Goal: Information Seeking & Learning: Learn about a topic

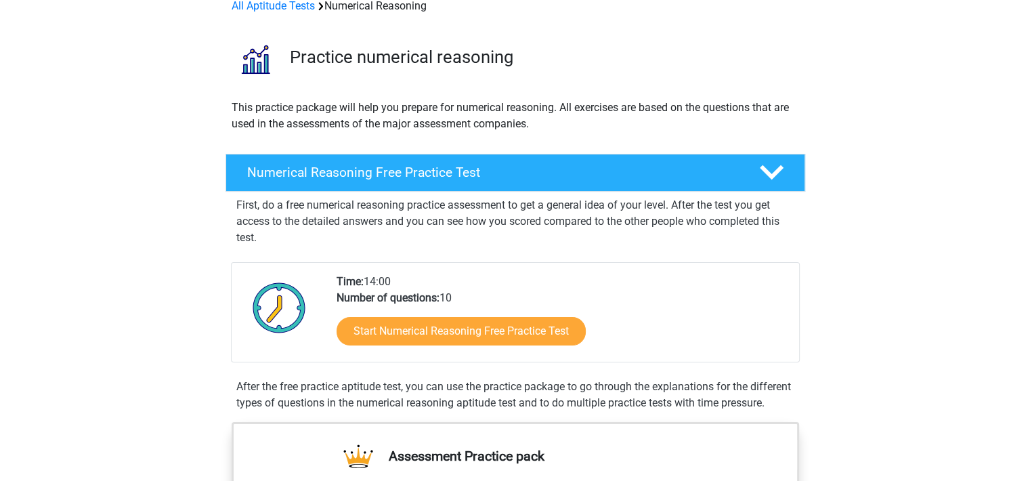
scroll to position [79, 0]
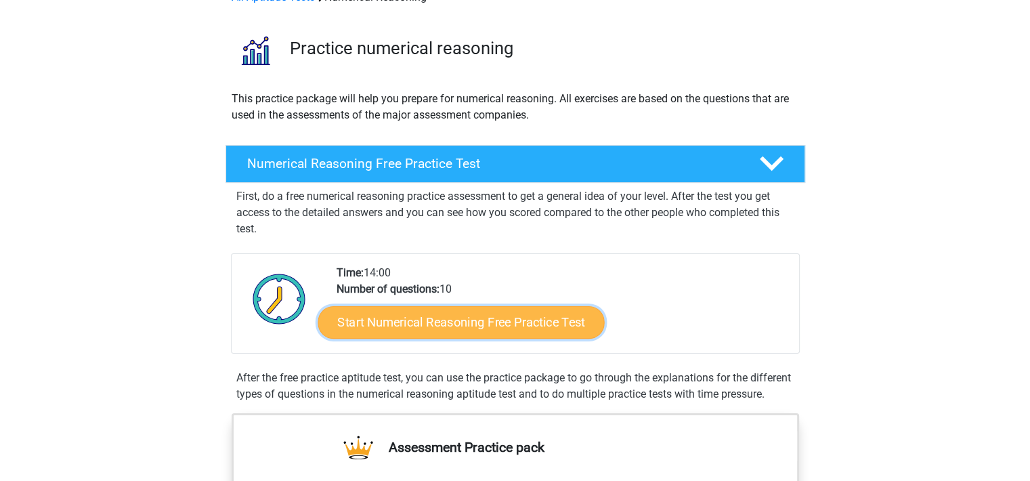
click at [455, 326] on link "Start Numerical Reasoning Free Practice Test" at bounding box center [461, 321] width 286 height 32
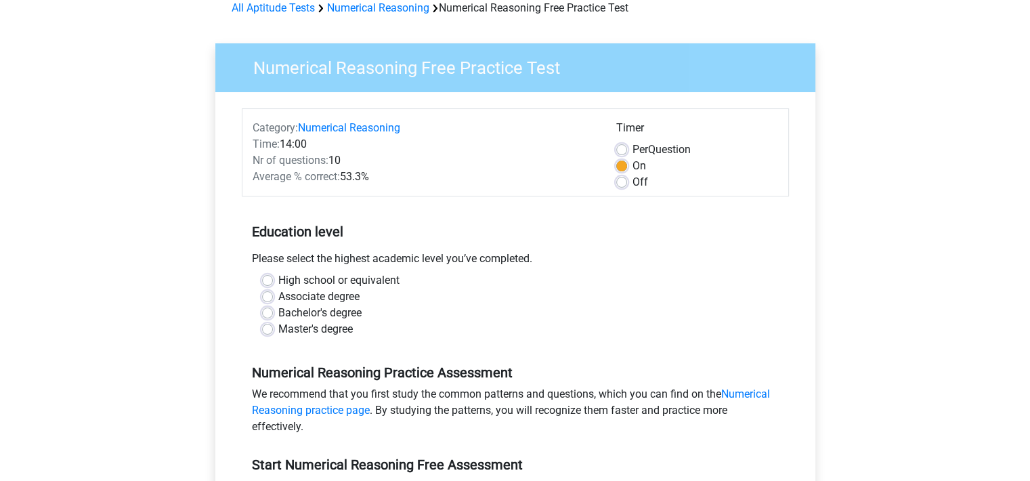
scroll to position [76, 0]
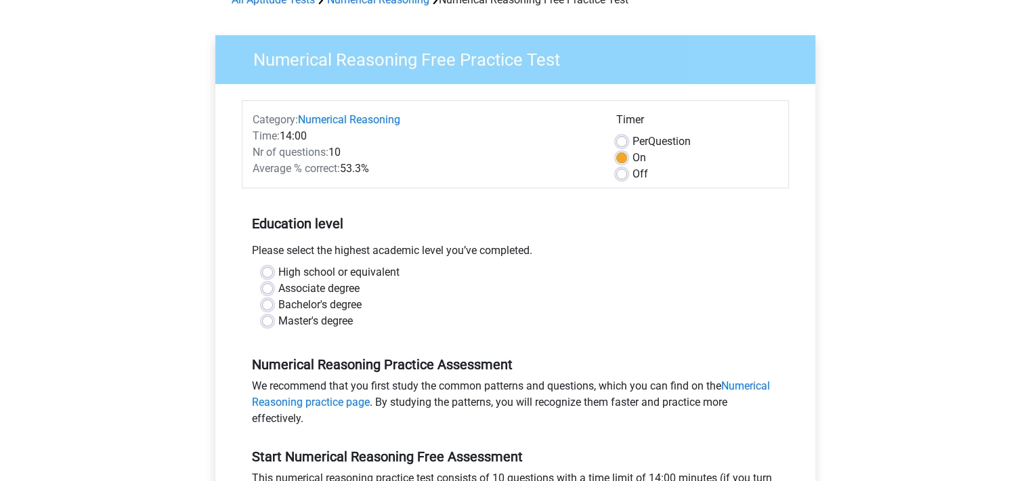
click at [311, 324] on label "Master's degree" at bounding box center [315, 321] width 74 height 16
click at [273, 324] on input "Master's degree" at bounding box center [267, 320] width 11 height 14
radio input "true"
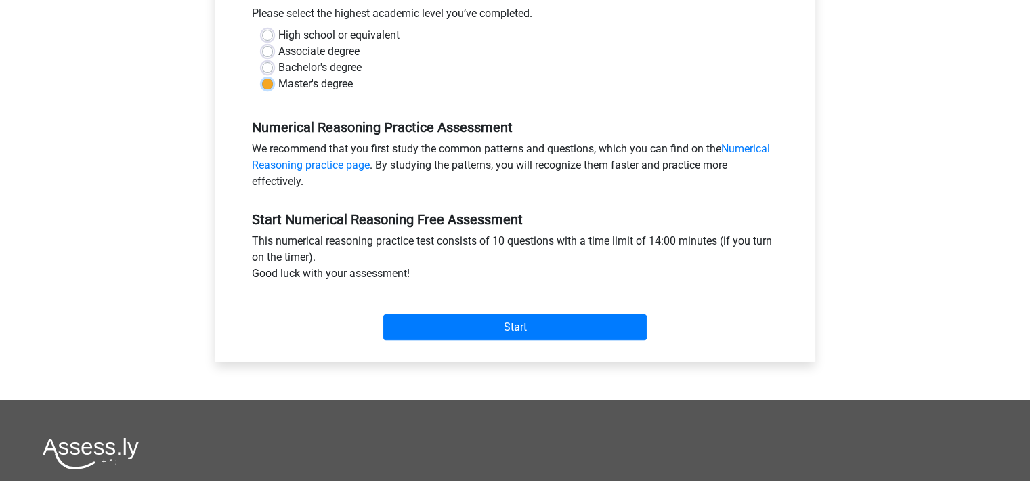
scroll to position [349, 0]
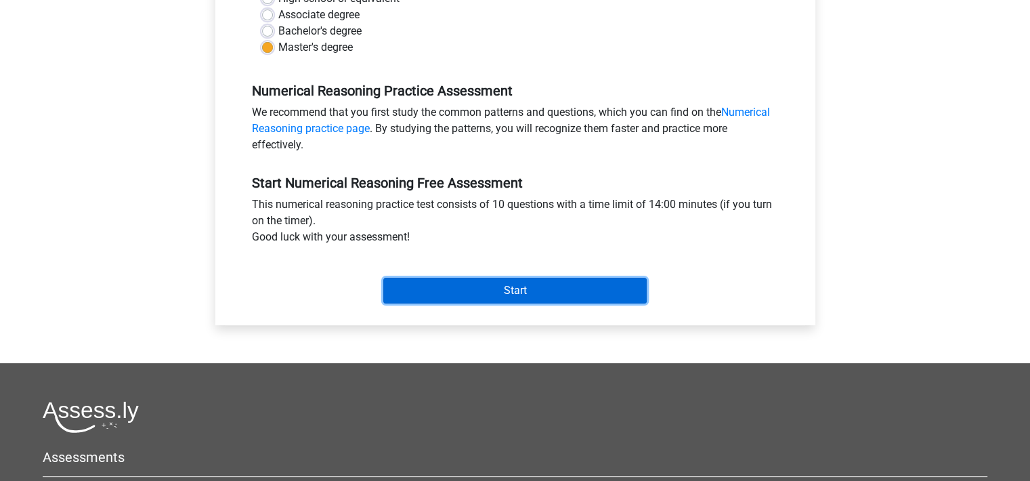
click at [534, 292] on input "Start" at bounding box center [514, 291] width 263 height 26
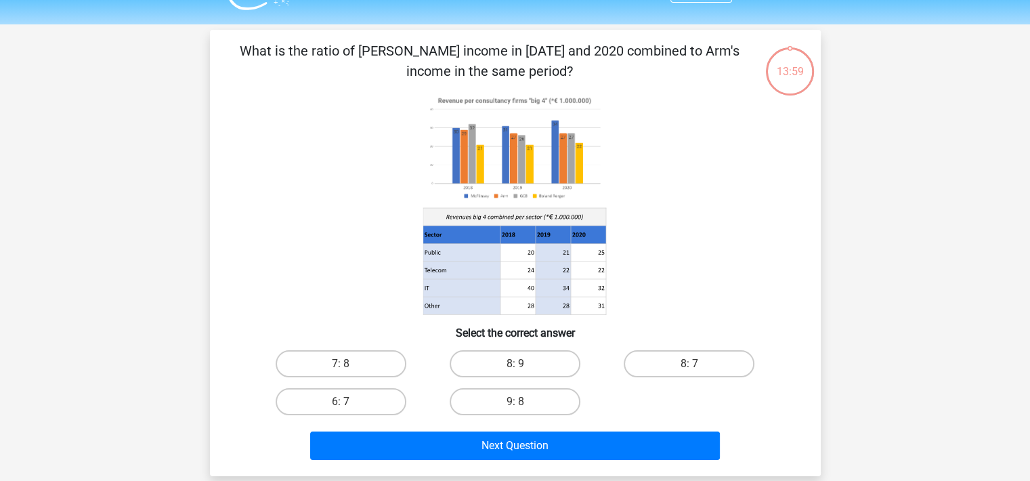
scroll to position [35, 0]
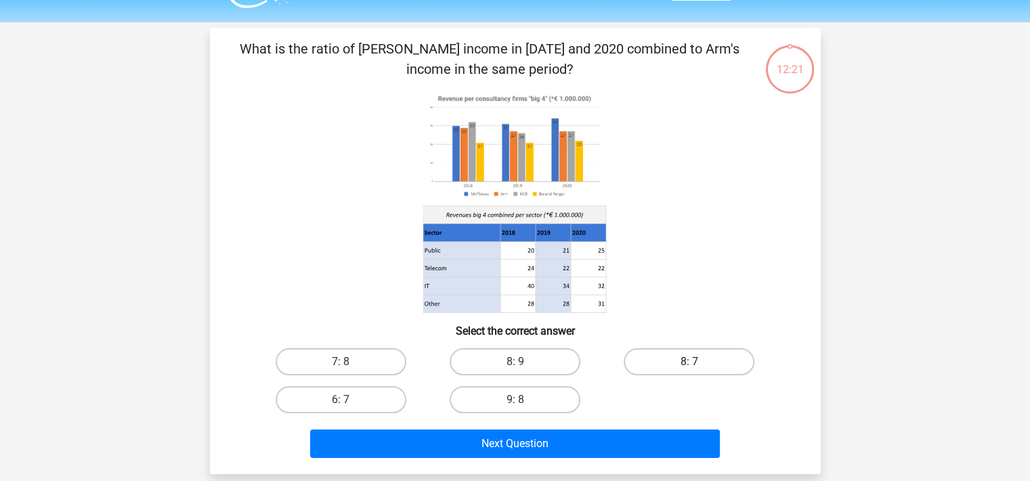
click at [708, 367] on label "8: 7" at bounding box center [689, 361] width 131 height 27
click at [698, 367] on input "8: 7" at bounding box center [693, 366] width 9 height 9
radio input "true"
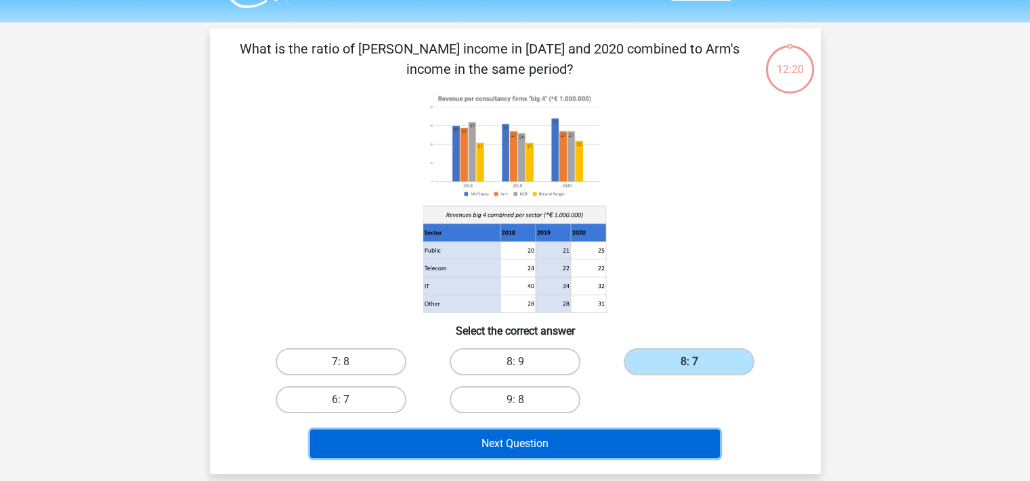
click at [515, 447] on button "Next Question" at bounding box center [515, 443] width 410 height 28
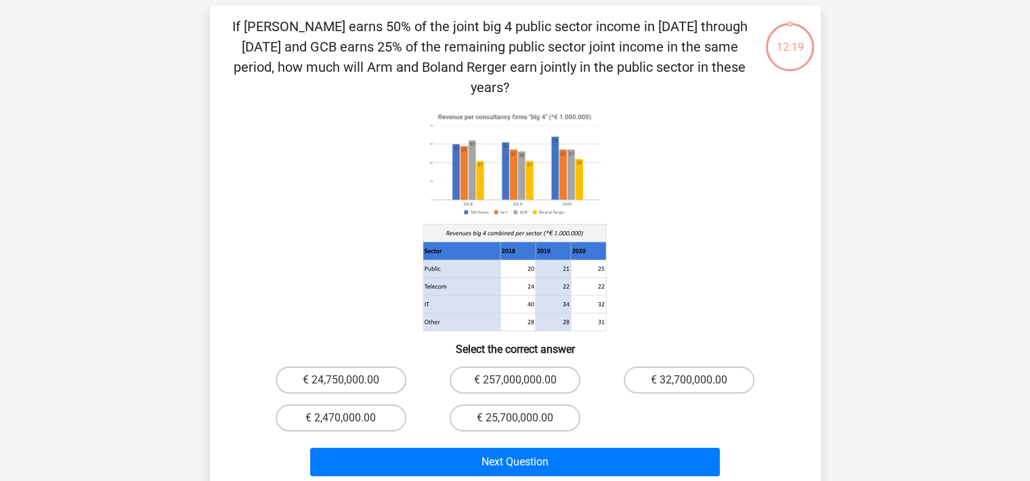
scroll to position [62, 0]
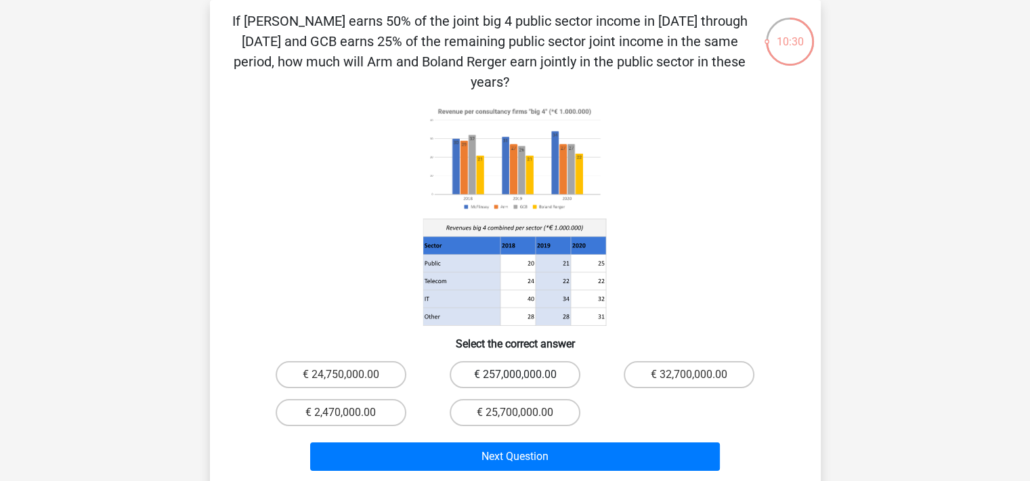
click at [523, 361] on label "€ 257,000,000.00" at bounding box center [515, 374] width 131 height 27
click at [523, 374] on input "€ 257,000,000.00" at bounding box center [519, 378] width 9 height 9
radio input "true"
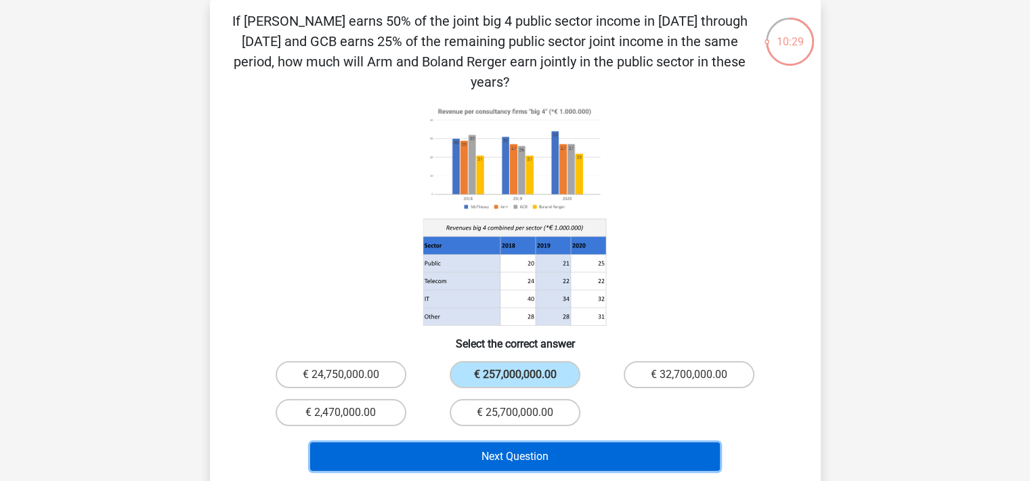
click at [504, 442] on button "Next Question" at bounding box center [515, 456] width 410 height 28
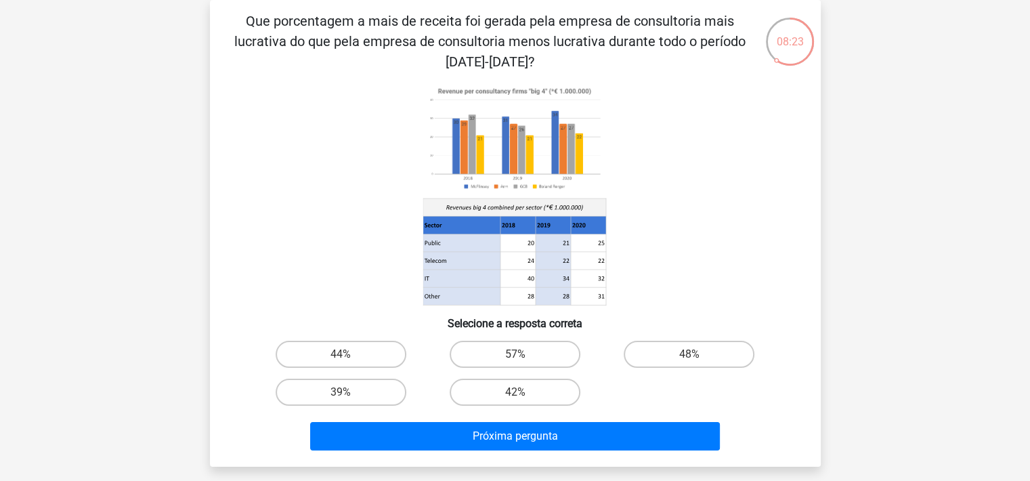
drag, startPoint x: 681, startPoint y: 240, endPoint x: 800, endPoint y: 213, distance: 121.4
click at [800, 213] on div "Que porcentagem a mais de receita foi gerada pela empresa de consultoria mais l…" at bounding box center [515, 233] width 600 height 445
click at [361, 391] on label "39%" at bounding box center [341, 391] width 131 height 27
click at [349, 392] on input "39%" at bounding box center [345, 396] width 9 height 9
radio input "true"
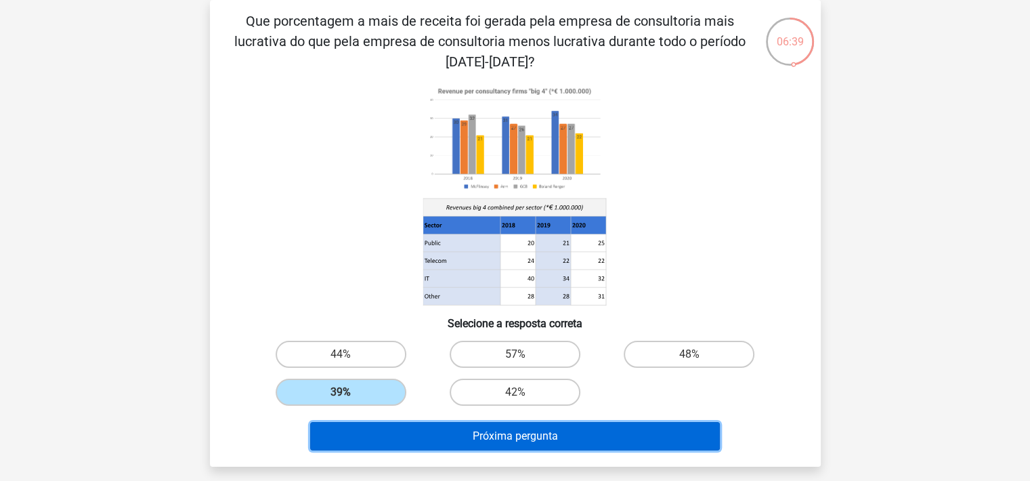
click at [473, 433] on button "Próxima pergunta" at bounding box center [515, 436] width 410 height 28
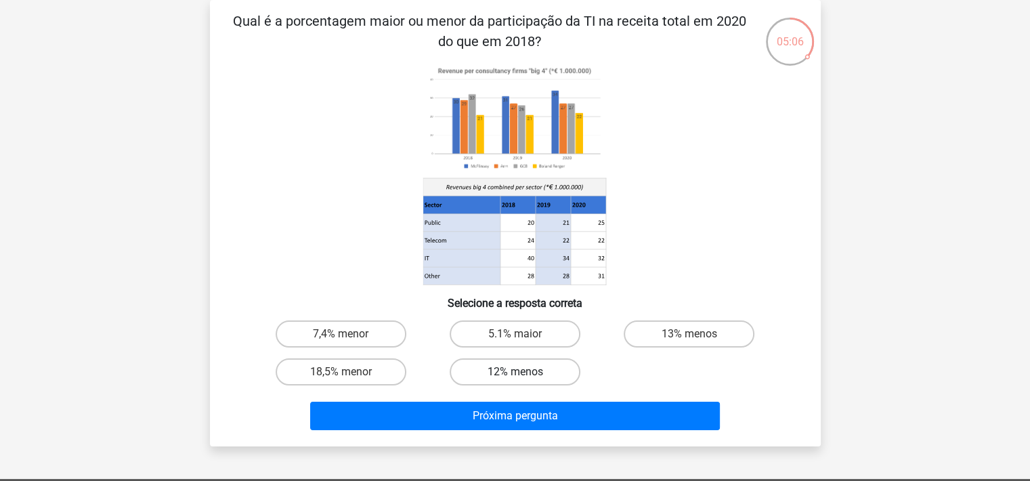
click at [485, 380] on label "12% menos" at bounding box center [515, 371] width 131 height 27
click at [515, 380] on input "12% menos" at bounding box center [519, 376] width 9 height 9
radio input "true"
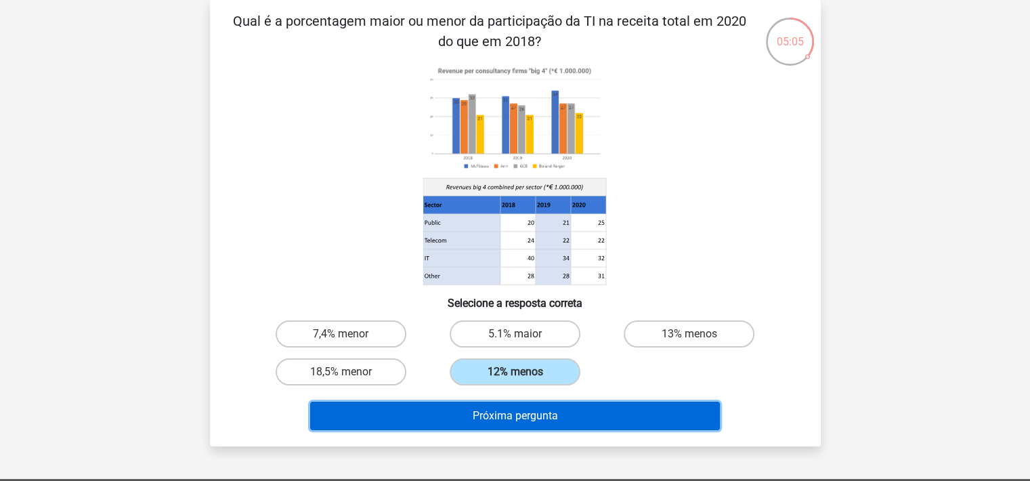
click at [501, 418] on button "Próxima pergunta" at bounding box center [515, 416] width 410 height 28
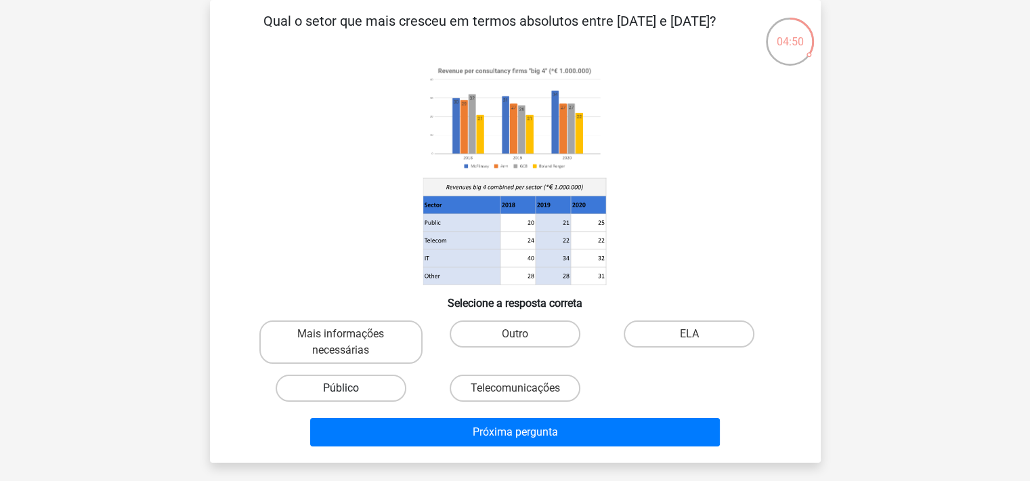
click at [370, 385] on label "Público" at bounding box center [341, 387] width 131 height 27
click at [349, 388] on input "Público" at bounding box center [345, 392] width 9 height 9
radio input "true"
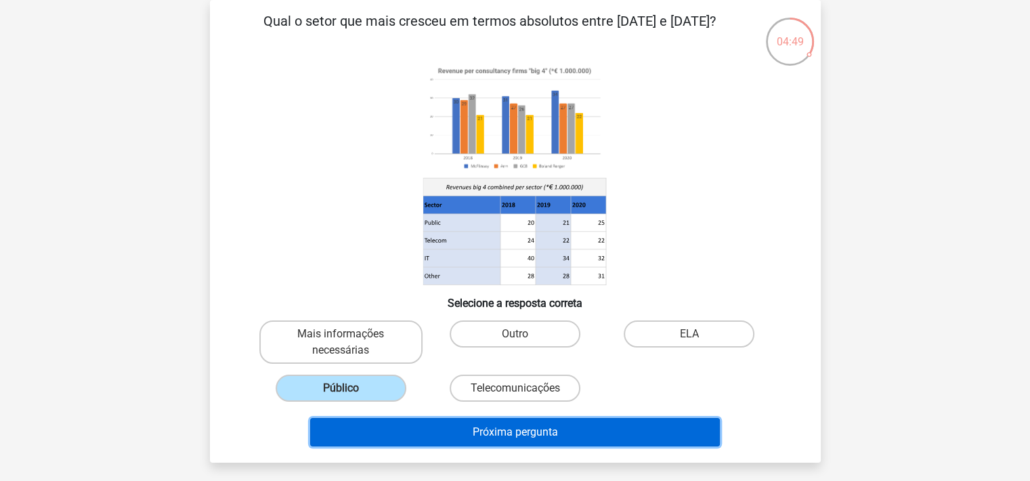
click at [485, 435] on button "Próxima pergunta" at bounding box center [515, 432] width 410 height 28
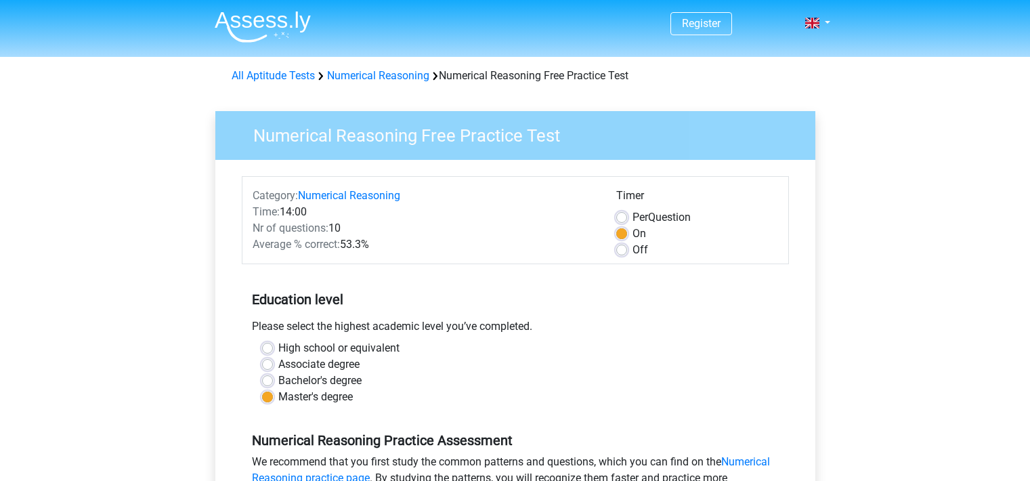
scroll to position [349, 0]
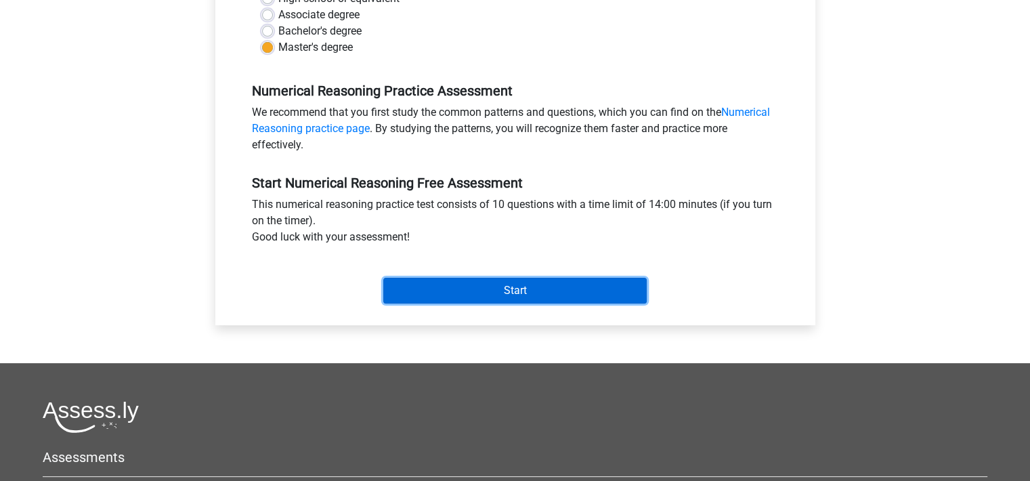
click at [483, 291] on input "Start" at bounding box center [514, 291] width 263 height 26
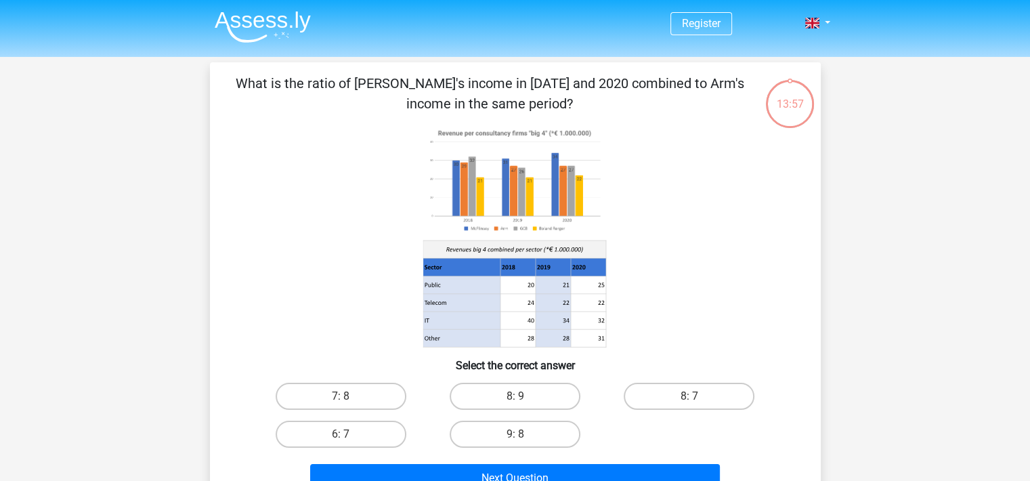
scroll to position [88, 0]
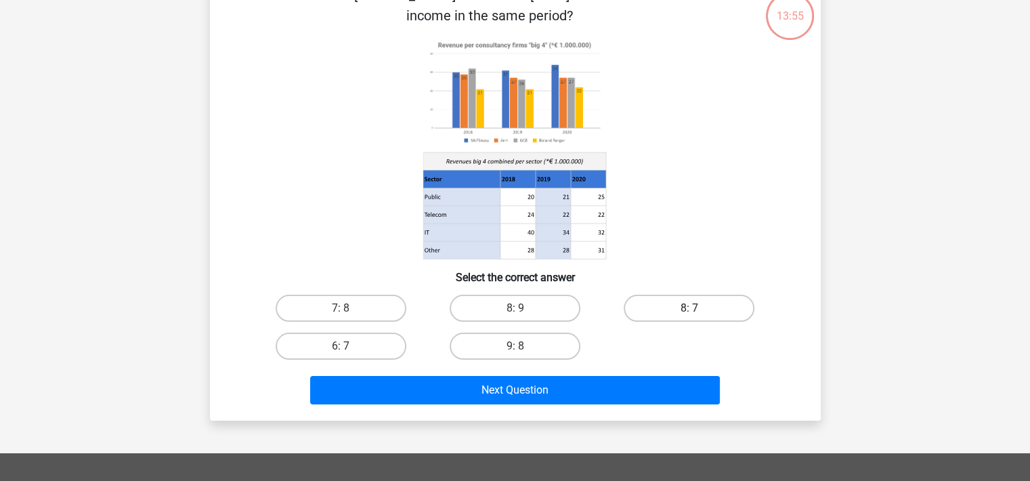
click at [699, 315] on label "8: 7" at bounding box center [689, 308] width 131 height 27
click at [698, 315] on input "8: 7" at bounding box center [693, 312] width 9 height 9
radio input "true"
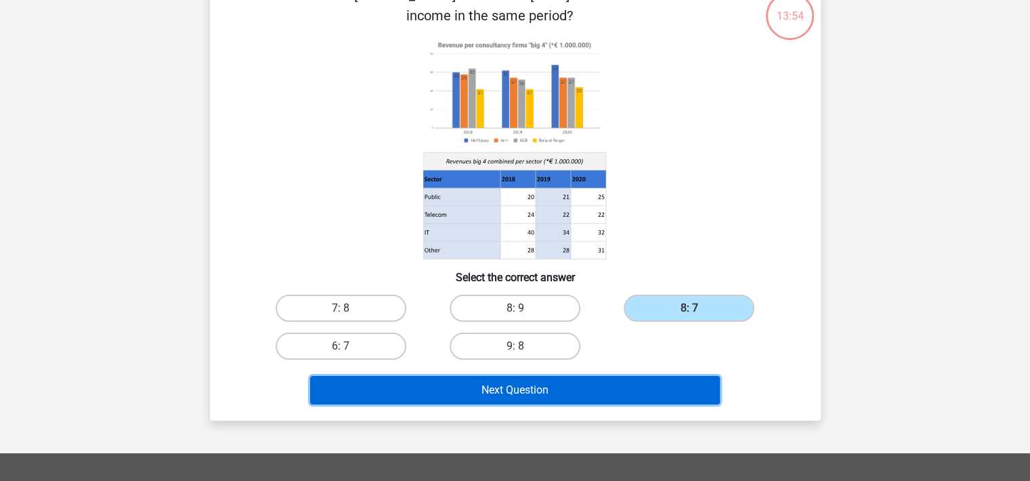
click at [585, 389] on button "Next Question" at bounding box center [515, 390] width 410 height 28
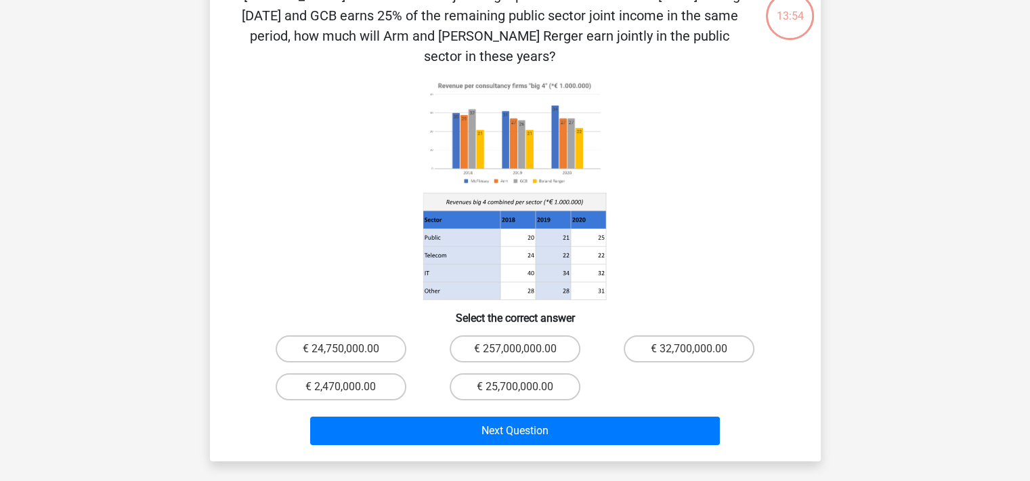
scroll to position [62, 0]
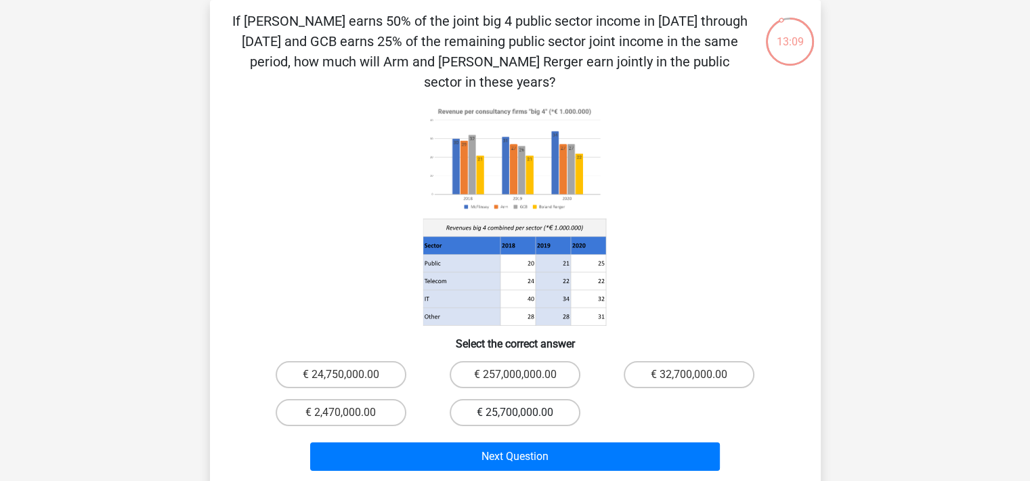
click at [517, 399] on label "€ 25,700,000.00" at bounding box center [515, 412] width 131 height 27
click at [517, 412] on input "€ 25,700,000.00" at bounding box center [519, 416] width 9 height 9
radio input "true"
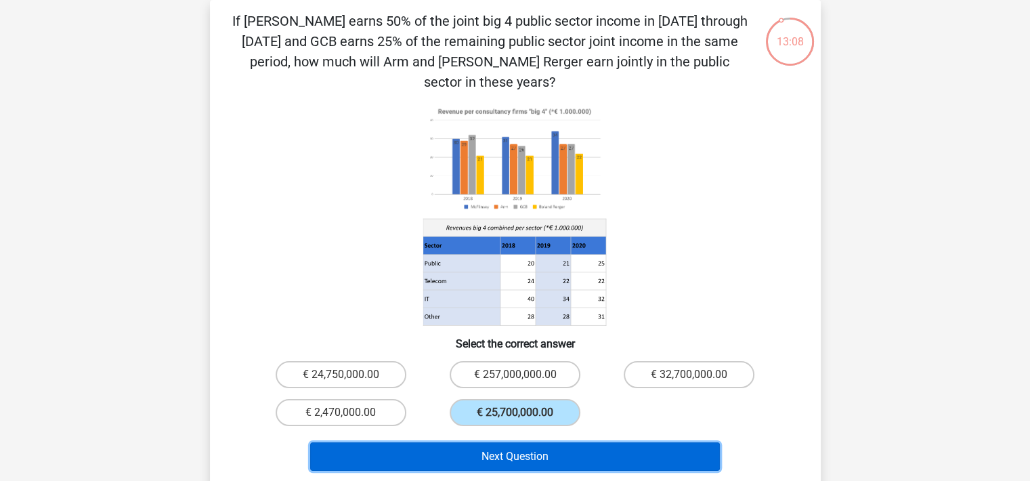
click at [511, 442] on button "Next Question" at bounding box center [515, 456] width 410 height 28
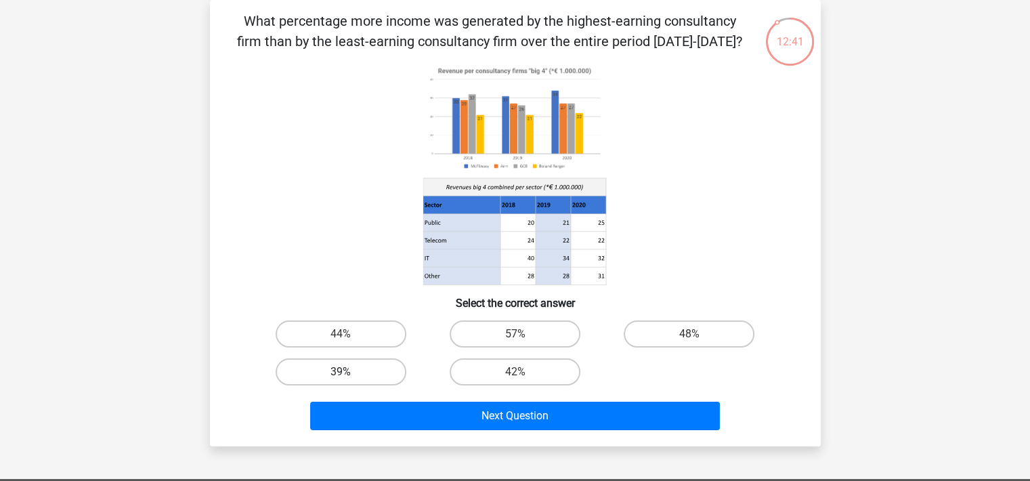
click at [339, 375] on label "39%" at bounding box center [341, 371] width 131 height 27
click at [341, 375] on input "39%" at bounding box center [345, 376] width 9 height 9
radio input "true"
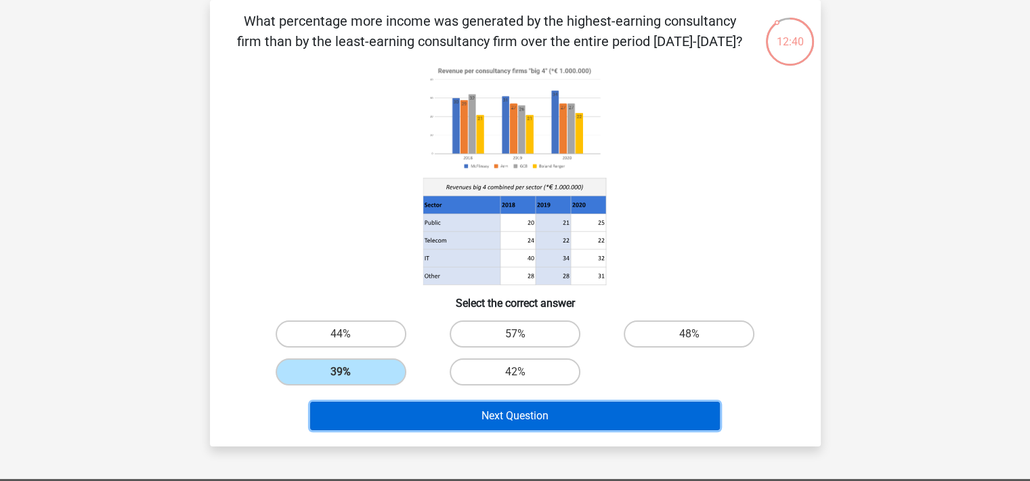
click at [522, 412] on button "Next Question" at bounding box center [515, 416] width 410 height 28
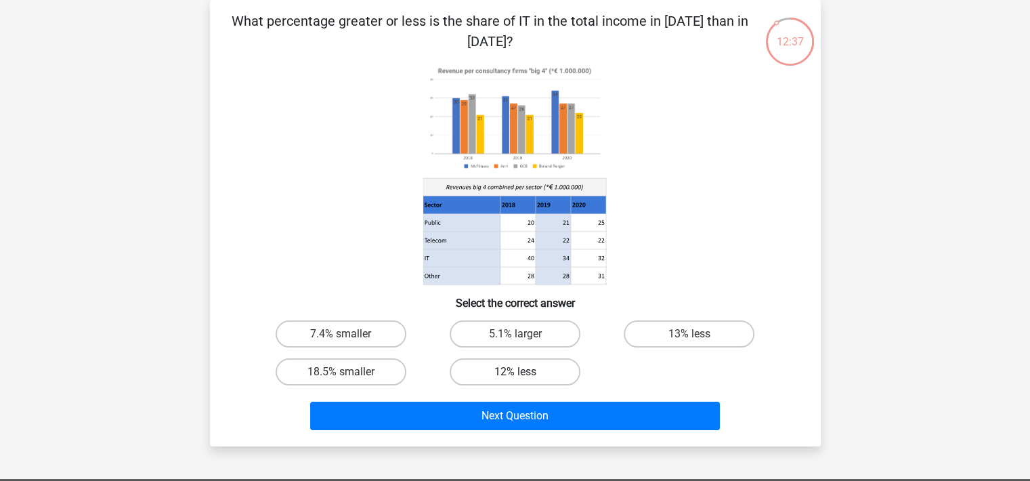
click at [529, 369] on label "12% less" at bounding box center [515, 371] width 131 height 27
click at [523, 372] on input "12% less" at bounding box center [519, 376] width 9 height 9
radio input "true"
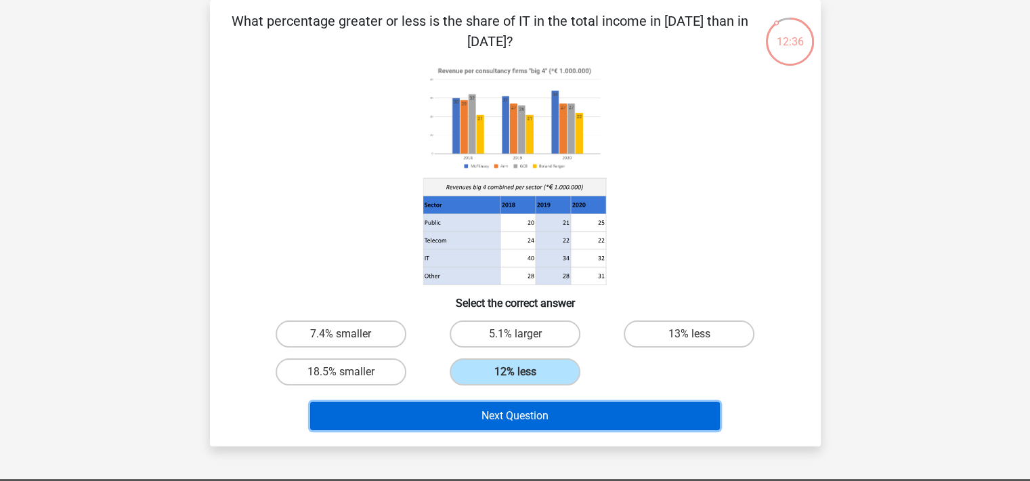
click at [519, 412] on button "Next Question" at bounding box center [515, 416] width 410 height 28
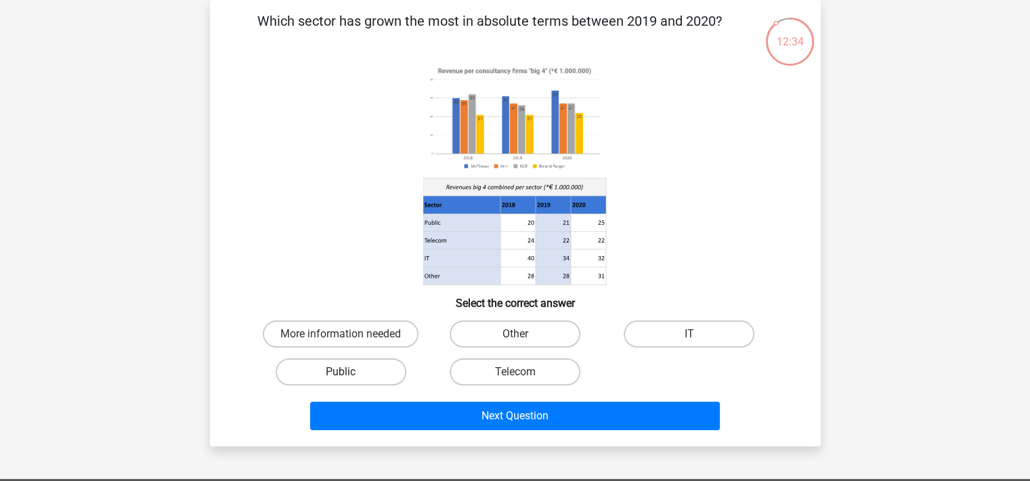
click at [332, 373] on label "Public" at bounding box center [341, 371] width 131 height 27
click at [341, 373] on input "Public" at bounding box center [345, 376] width 9 height 9
radio input "true"
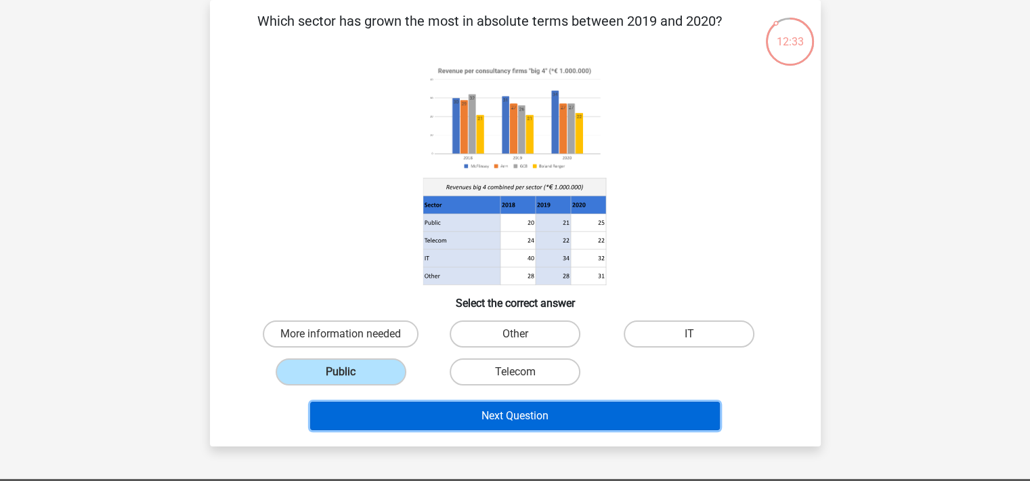
click at [487, 408] on button "Next Question" at bounding box center [515, 416] width 410 height 28
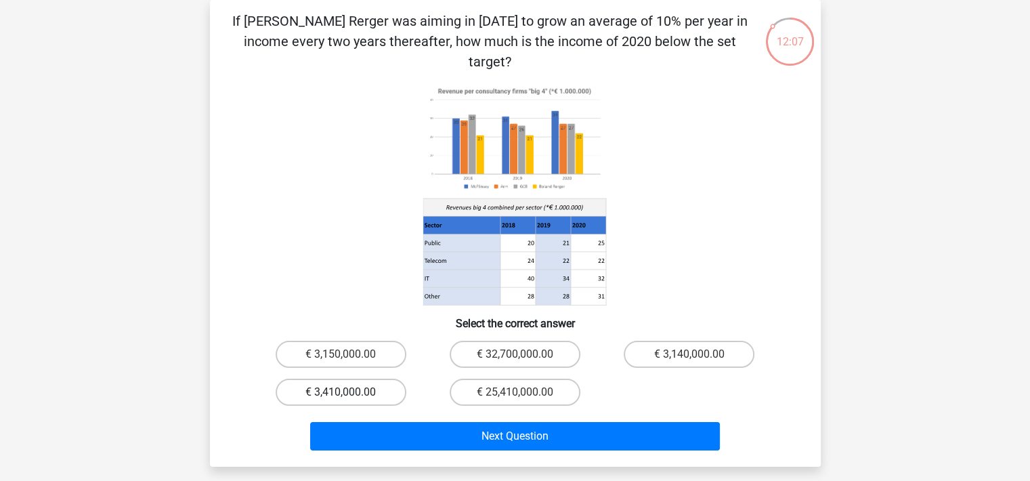
click at [337, 378] on label "€ 3,410,000.00" at bounding box center [341, 391] width 131 height 27
click at [341, 392] on input "€ 3,410,000.00" at bounding box center [345, 396] width 9 height 9
radio input "true"
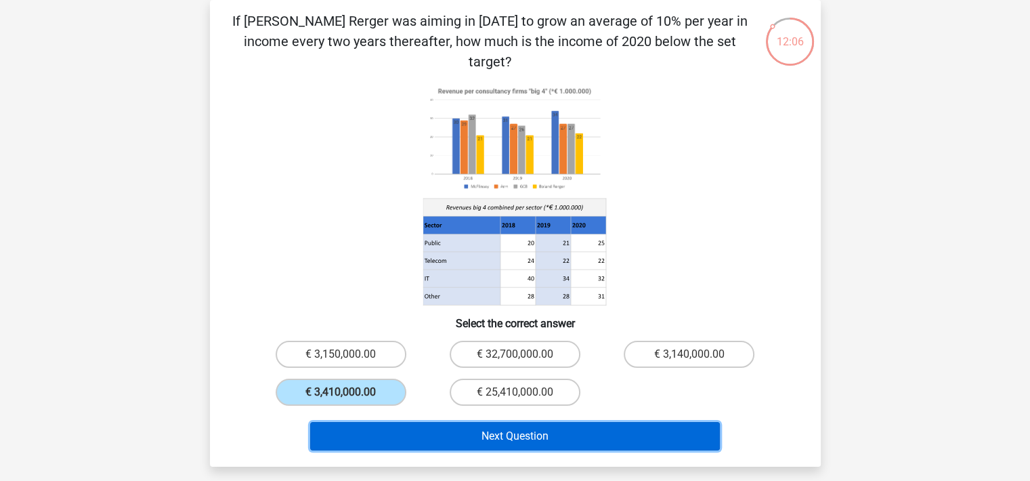
click at [519, 422] on button "Next Question" at bounding box center [515, 436] width 410 height 28
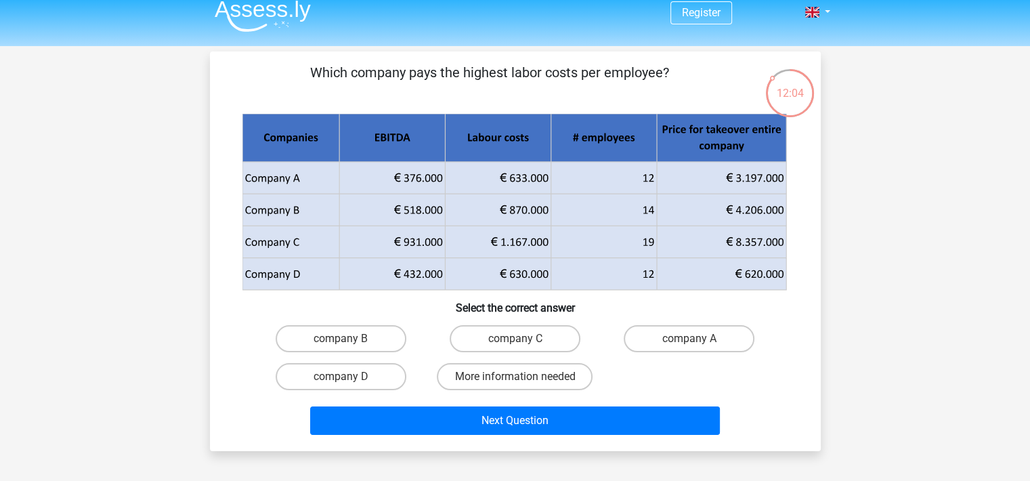
scroll to position [9, 0]
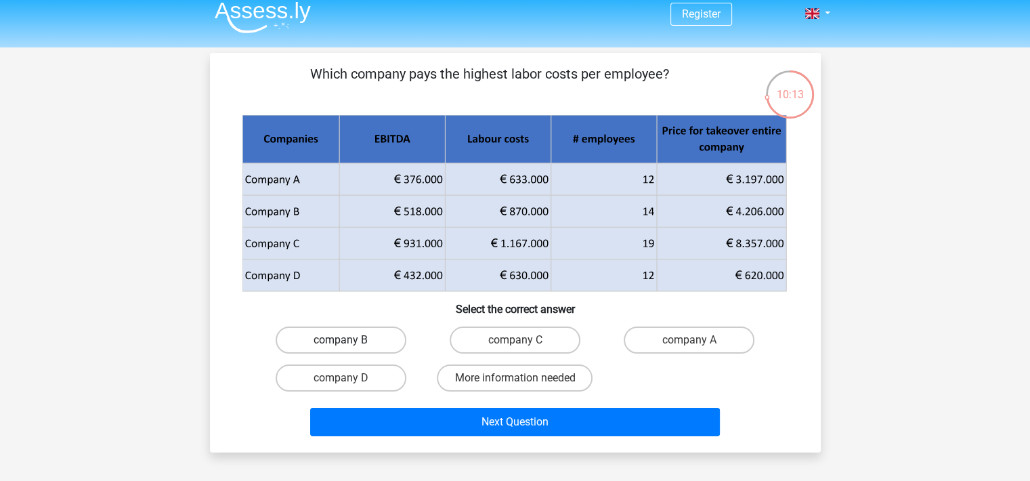
click at [349, 340] on label "company B" at bounding box center [341, 339] width 131 height 27
click at [349, 340] on input "company B" at bounding box center [345, 344] width 9 height 9
radio input "true"
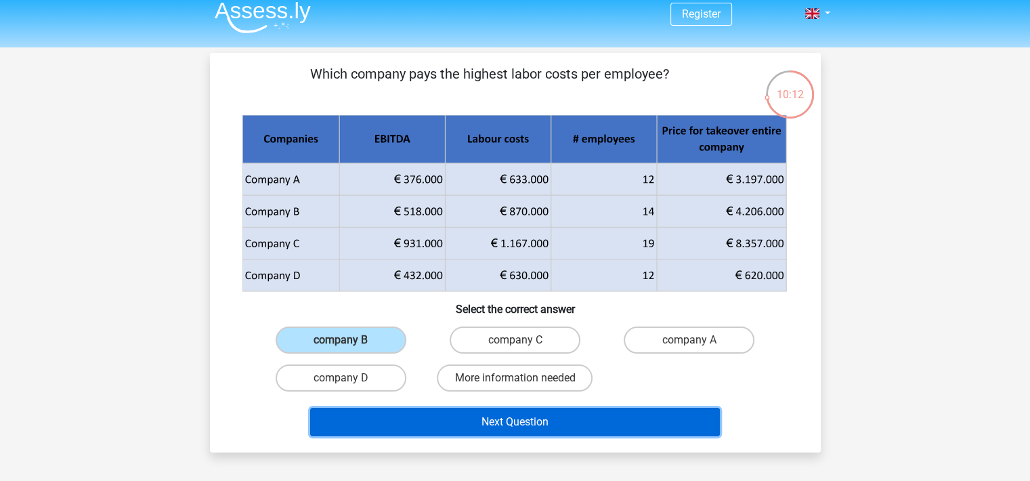
click at [528, 422] on button "Next Question" at bounding box center [515, 422] width 410 height 28
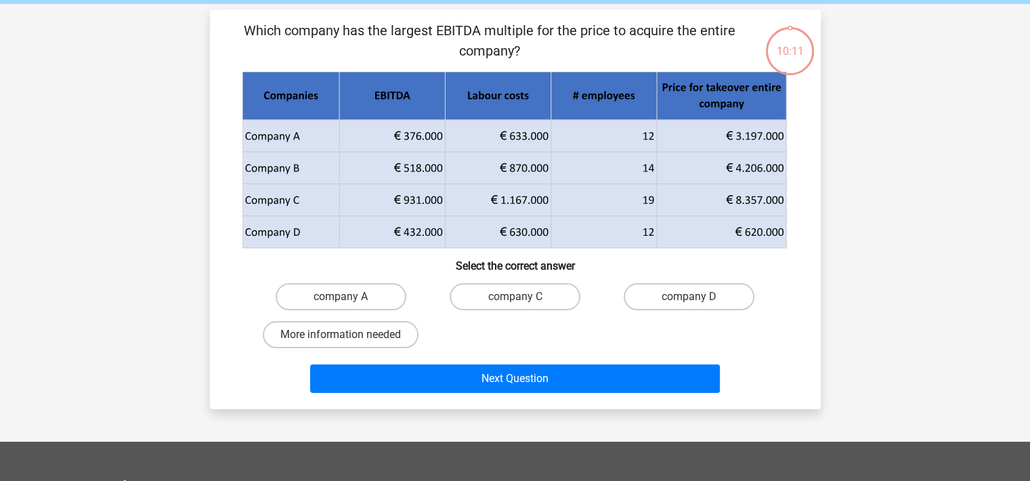
scroll to position [62, 0]
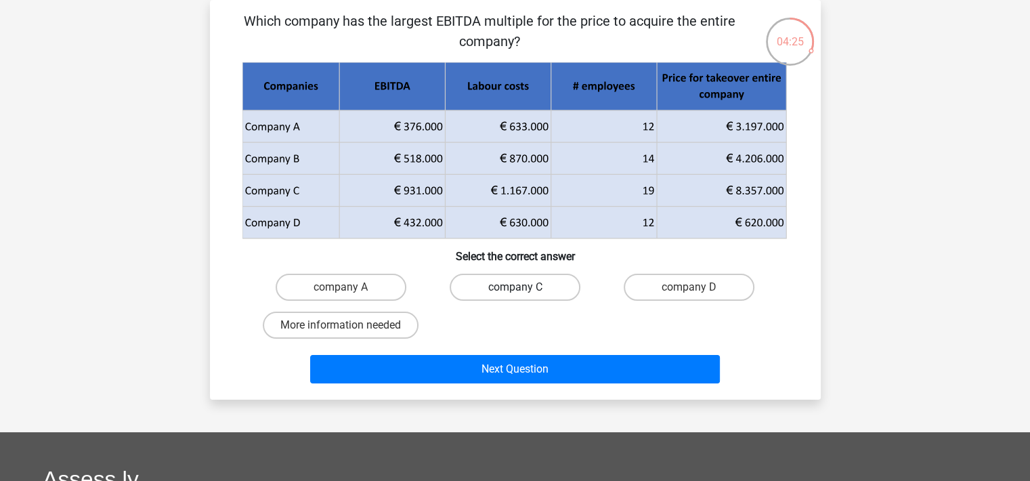
click at [522, 286] on label "company C" at bounding box center [515, 287] width 131 height 27
click at [522, 287] on input "company C" at bounding box center [519, 291] width 9 height 9
radio input "true"
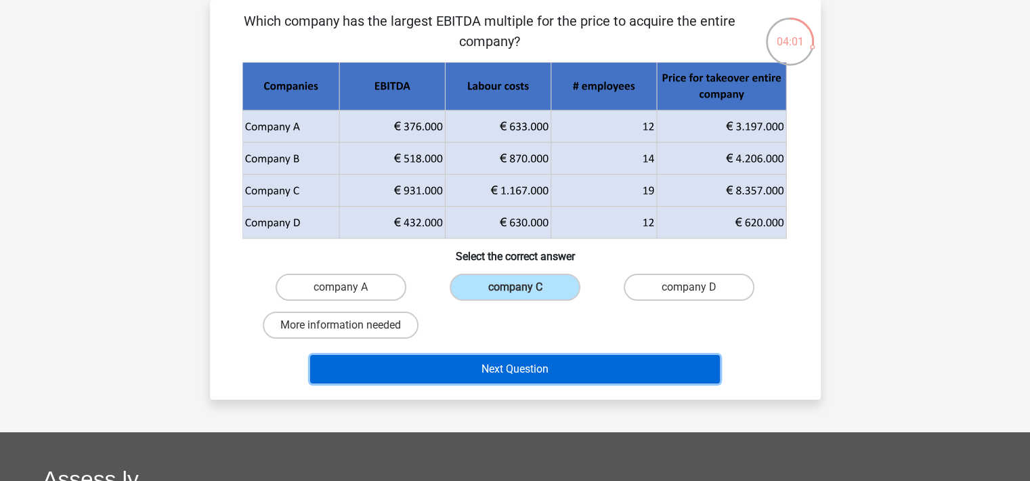
click at [510, 369] on button "Next Question" at bounding box center [515, 369] width 410 height 28
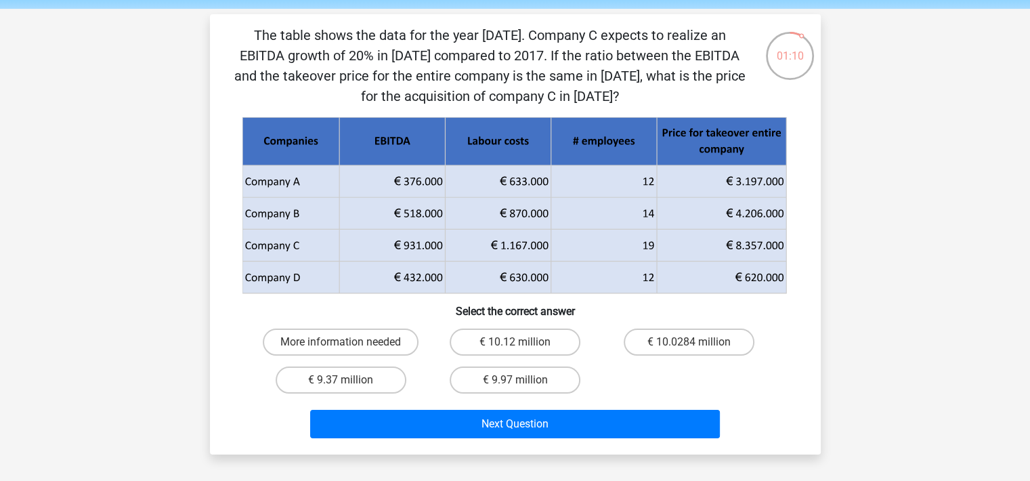
scroll to position [49, 0]
click at [508, 367] on label "€ 9.97 million" at bounding box center [515, 379] width 131 height 27
click at [515, 379] on input "€ 9.97 million" at bounding box center [519, 383] width 9 height 9
radio input "true"
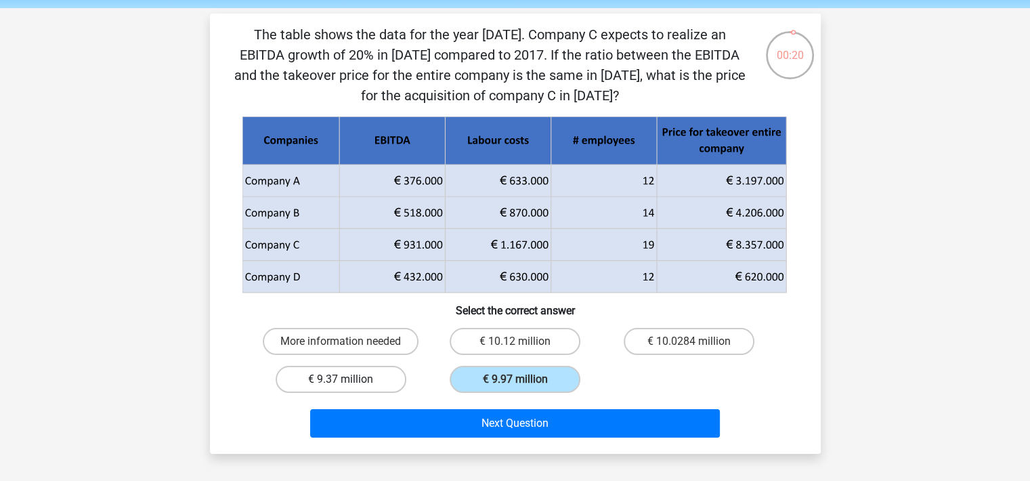
click at [395, 366] on label "€ 9.37 million" at bounding box center [341, 379] width 131 height 27
click at [349, 379] on input "€ 9.37 million" at bounding box center [345, 383] width 9 height 9
radio input "true"
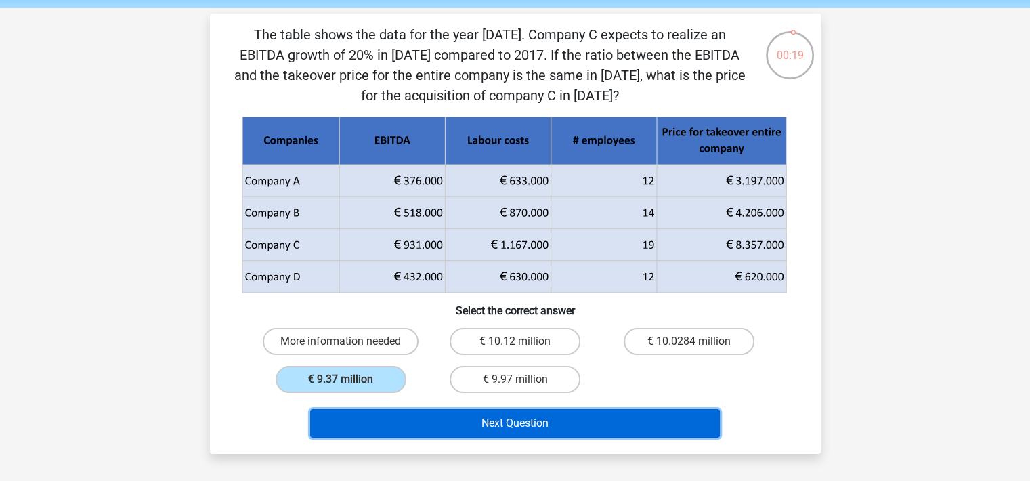
click at [492, 420] on button "Next Question" at bounding box center [515, 423] width 410 height 28
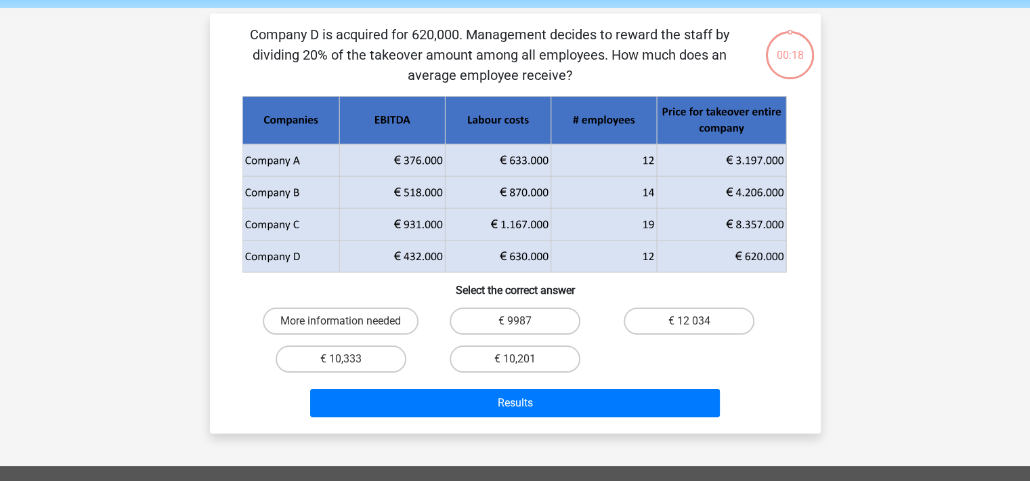
scroll to position [62, 0]
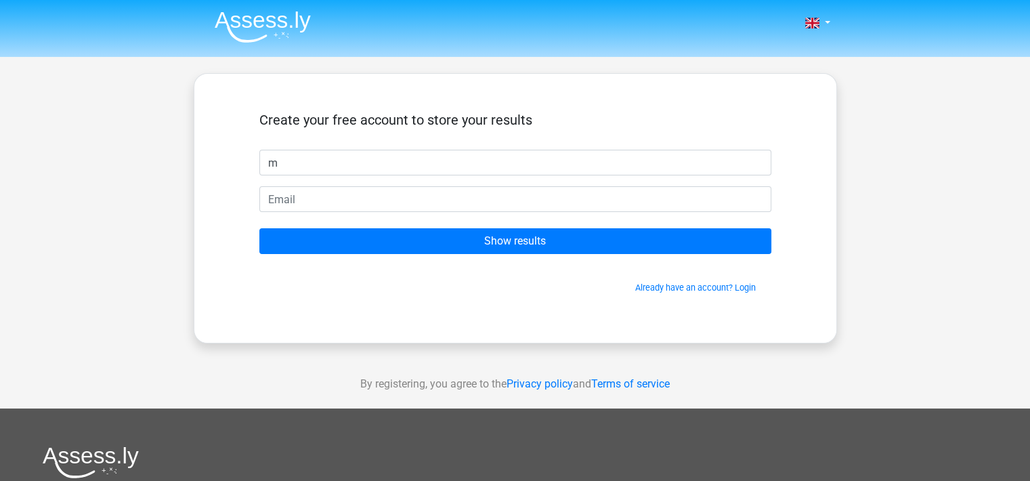
type input "m"
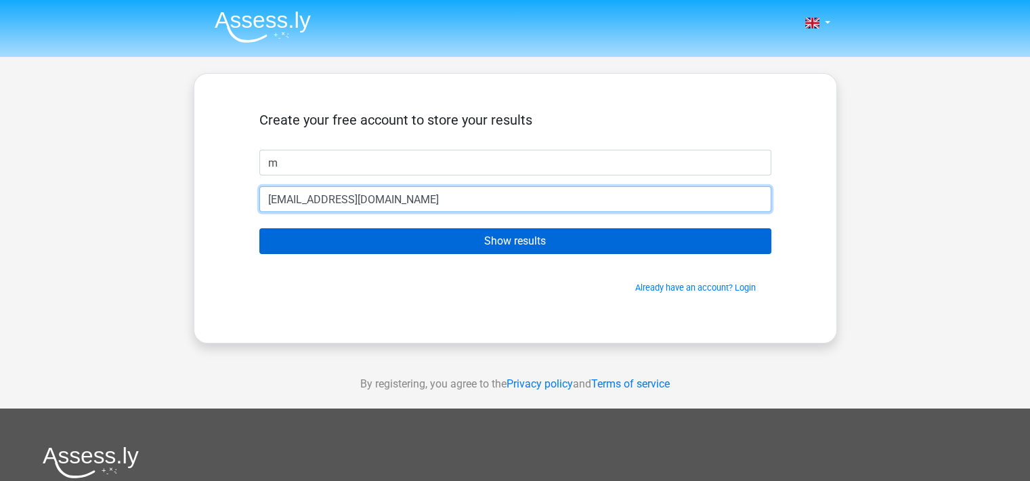
type input "[EMAIL_ADDRESS][DOMAIN_NAME]"
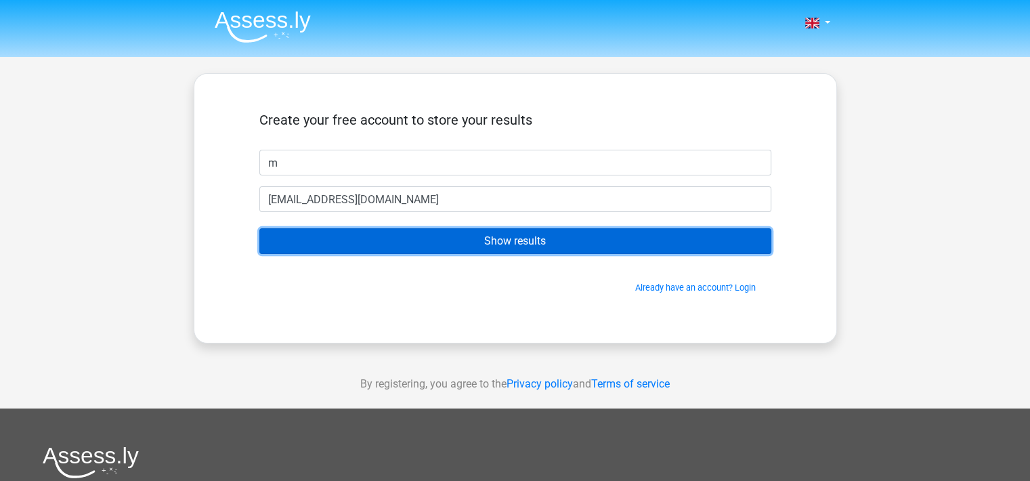
click at [503, 243] on input "Show results" at bounding box center [515, 241] width 512 height 26
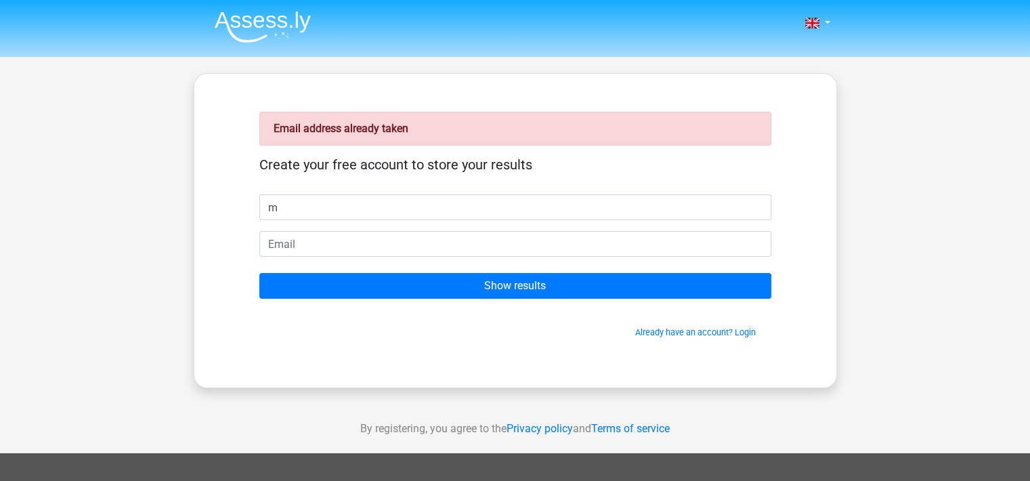
type input "m"
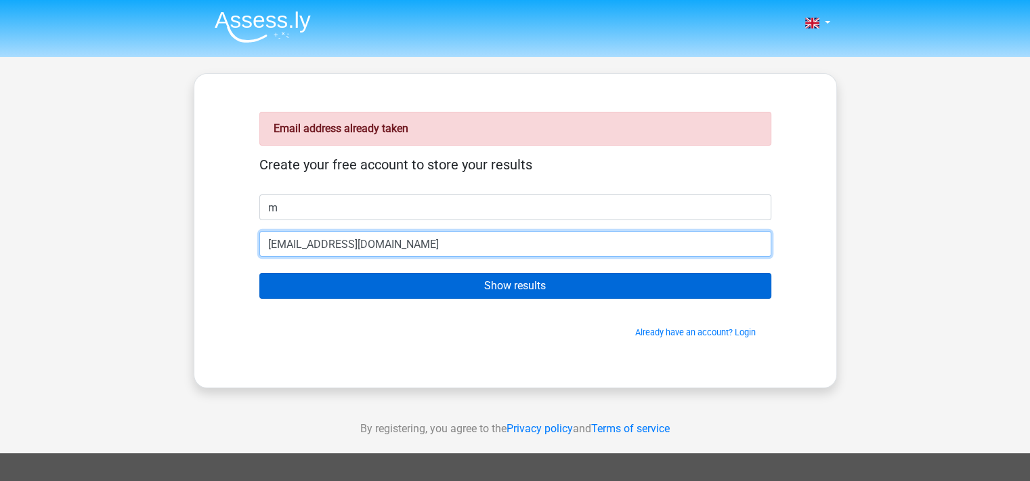
type input "[EMAIL_ADDRESS][DOMAIN_NAME]"
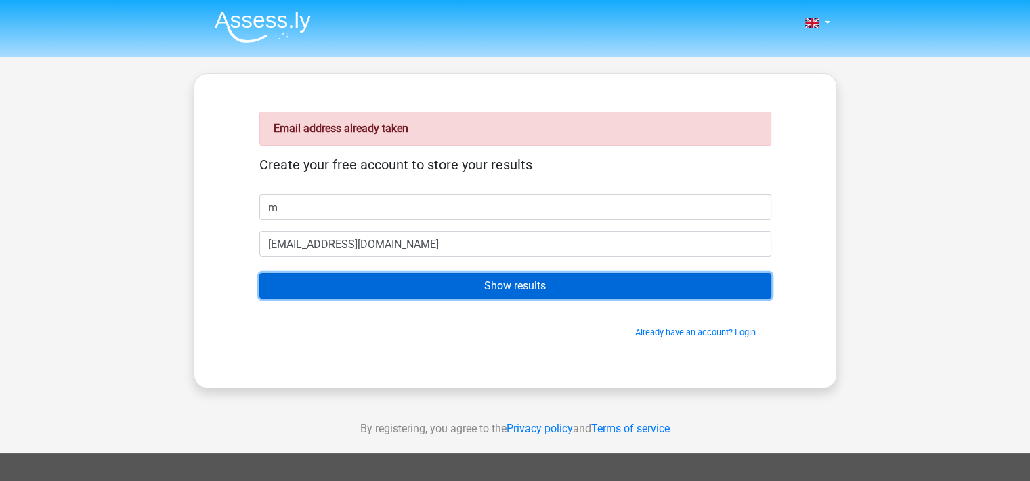
click at [517, 283] on input "Show results" at bounding box center [515, 286] width 512 height 26
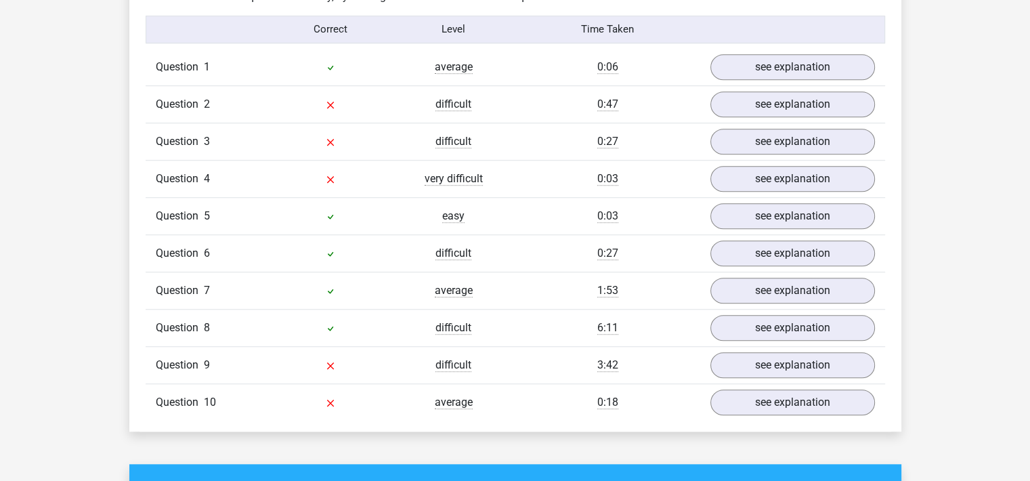
scroll to position [1091, 0]
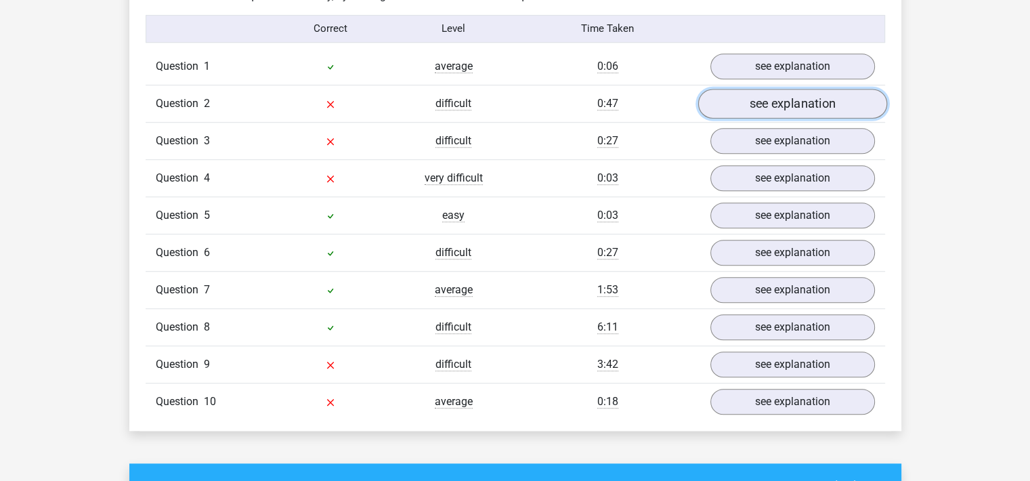
click at [822, 95] on link "see explanation" at bounding box center [791, 104] width 189 height 30
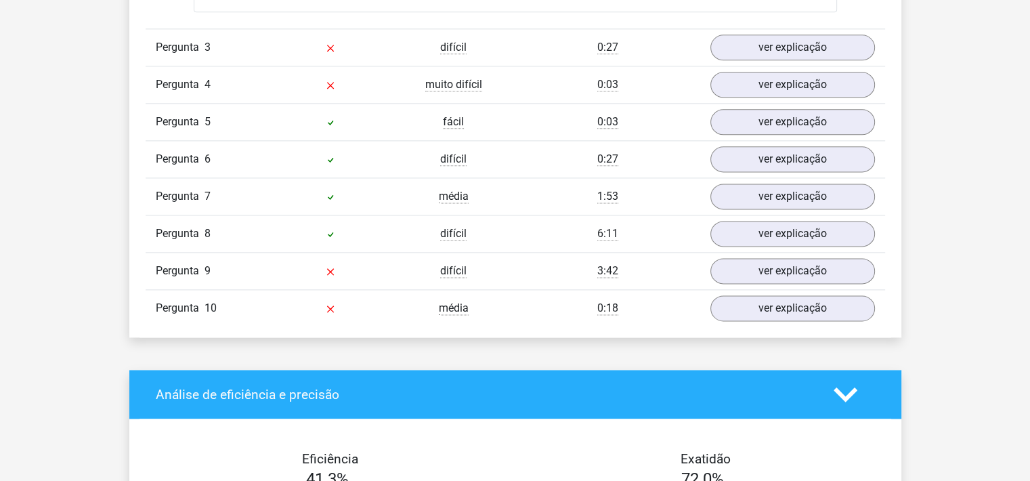
scroll to position [1764, 0]
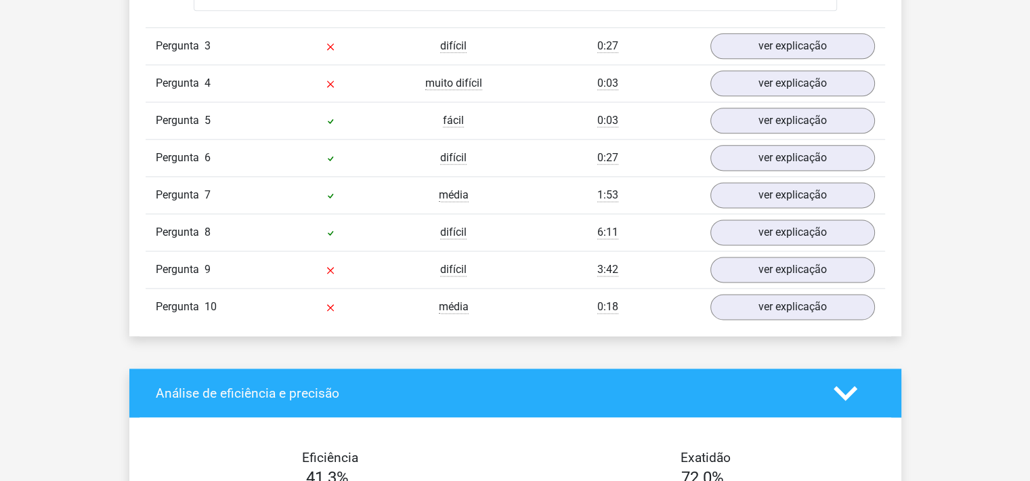
click at [843, 389] on polygon at bounding box center [845, 392] width 24 height 15
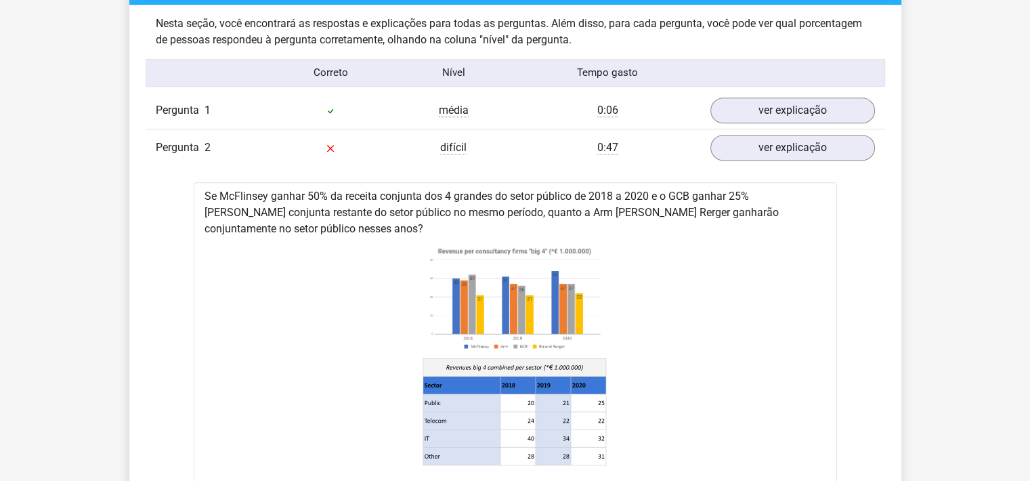
scroll to position [1048, 0]
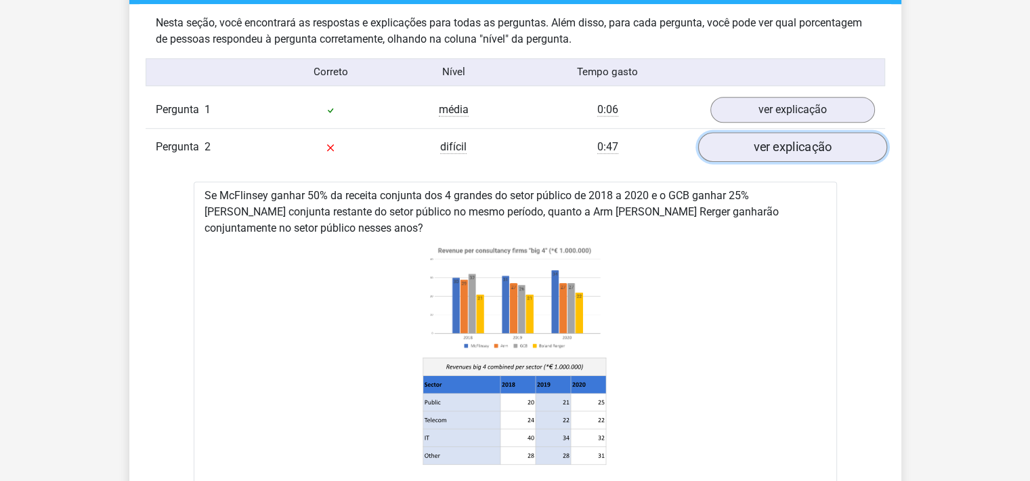
click at [796, 144] on link "ver explicação" at bounding box center [791, 147] width 189 height 30
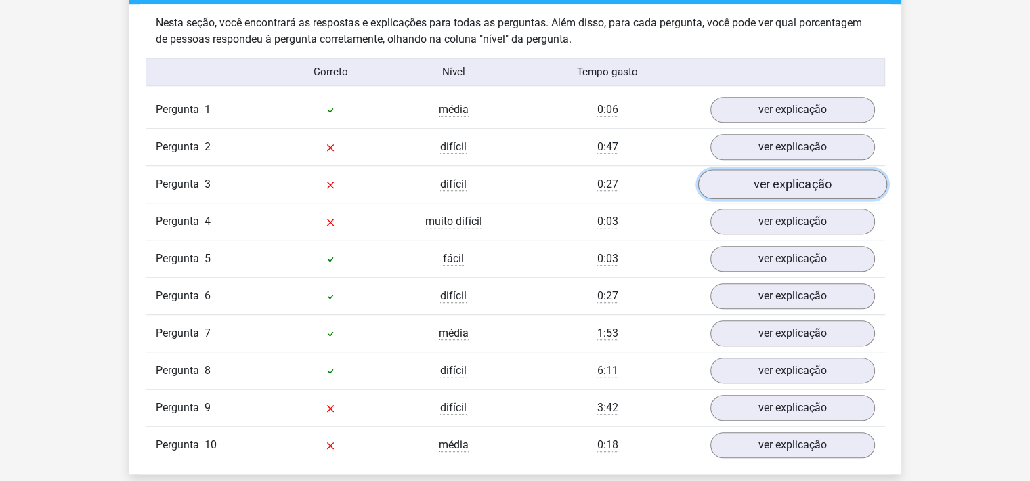
click at [789, 188] on link "ver explicação" at bounding box center [791, 184] width 189 height 30
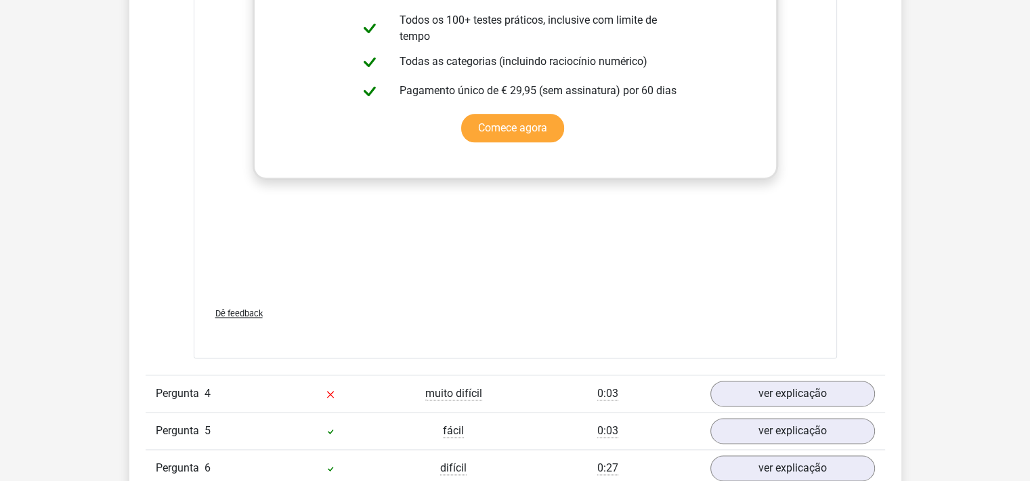
scroll to position [1462, 0]
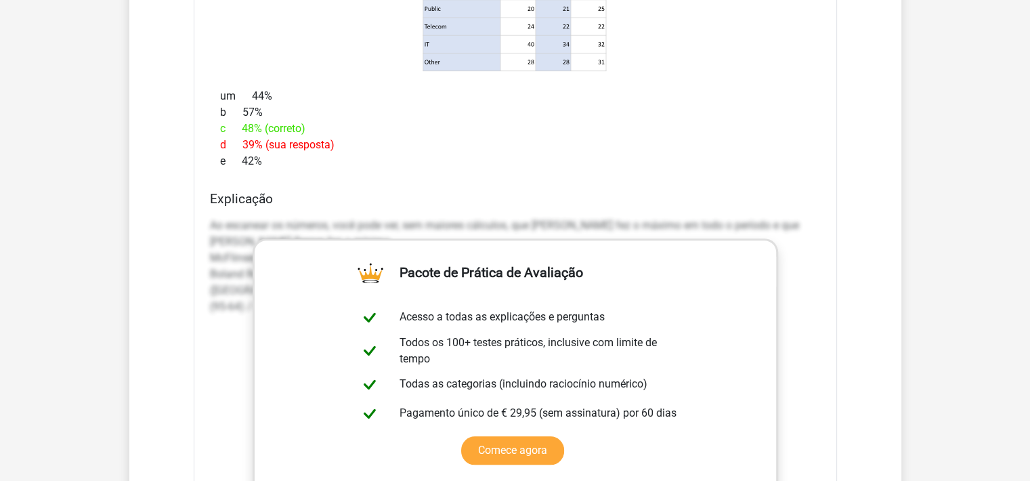
drag, startPoint x: 609, startPoint y: 182, endPoint x: 552, endPoint y: 161, distance: 60.6
click at [552, 161] on div "e 42%" at bounding box center [515, 161] width 611 height 16
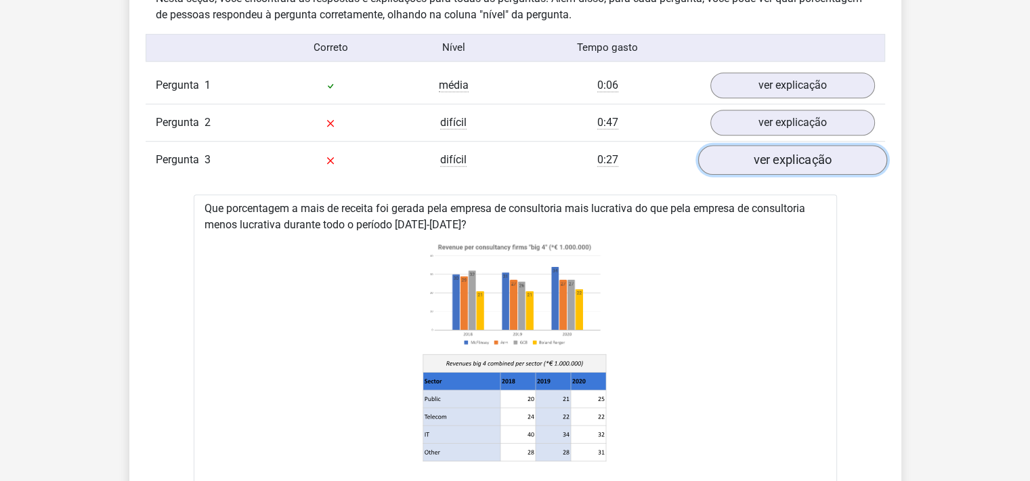
click at [799, 166] on link "ver explicação" at bounding box center [791, 160] width 189 height 30
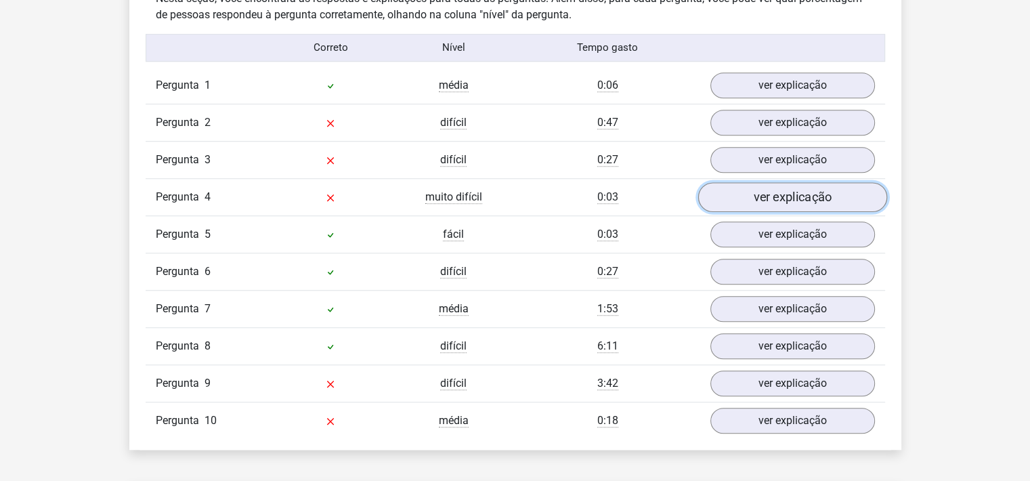
click at [801, 197] on link "ver explicação" at bounding box center [791, 197] width 189 height 30
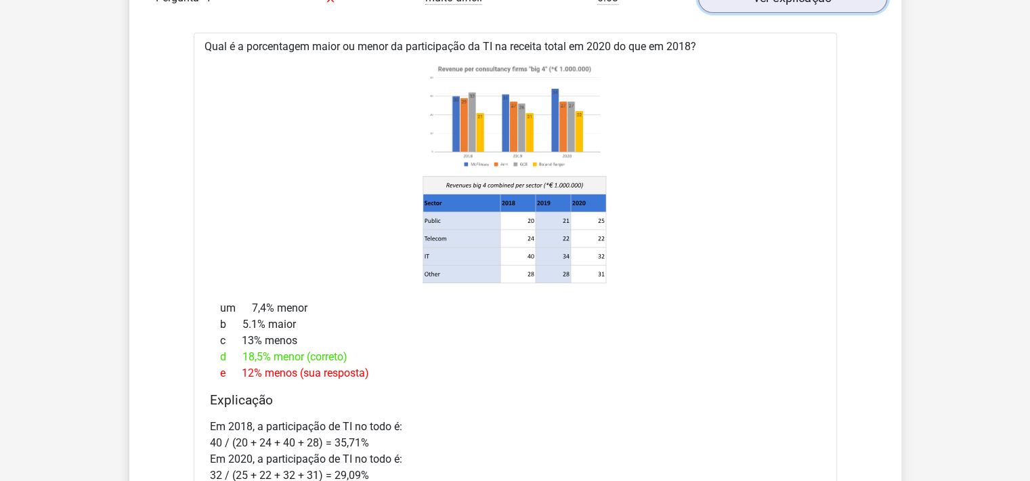
scroll to position [1400, 0]
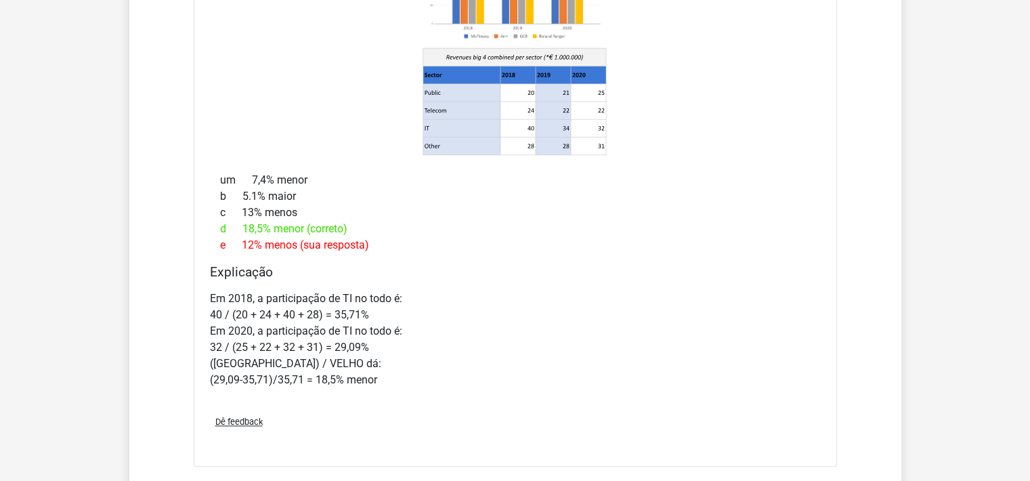
click at [801, 197] on div "b 5.1% maior" at bounding box center [515, 196] width 611 height 16
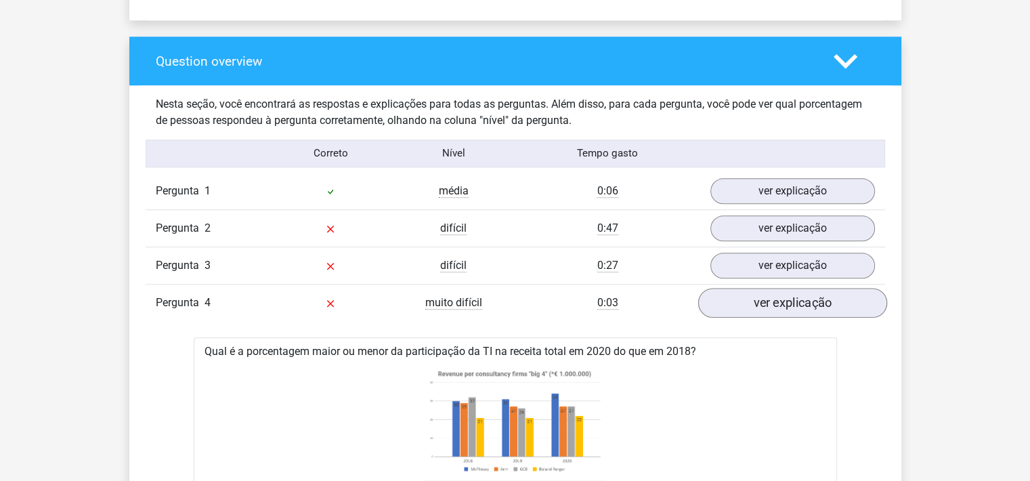
scroll to position [966, 0]
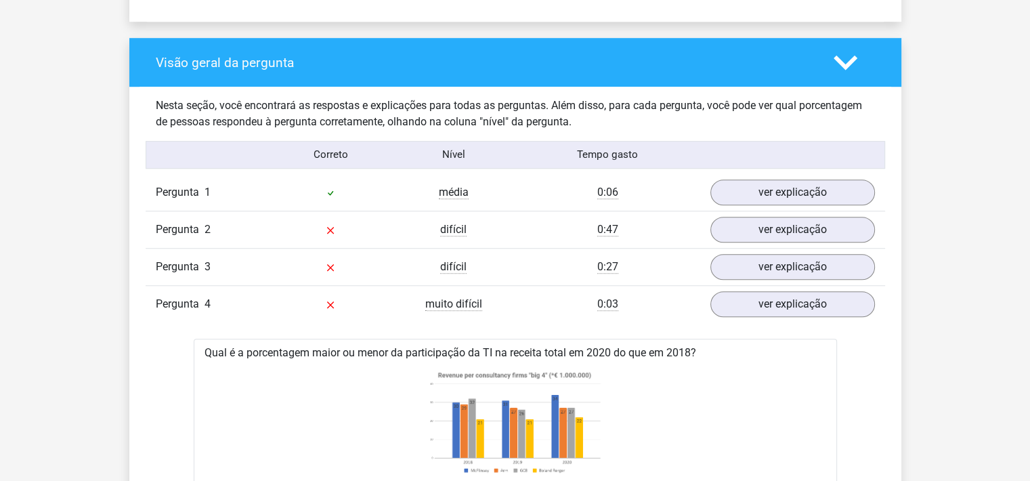
click at [842, 64] on polygon at bounding box center [845, 62] width 24 height 15
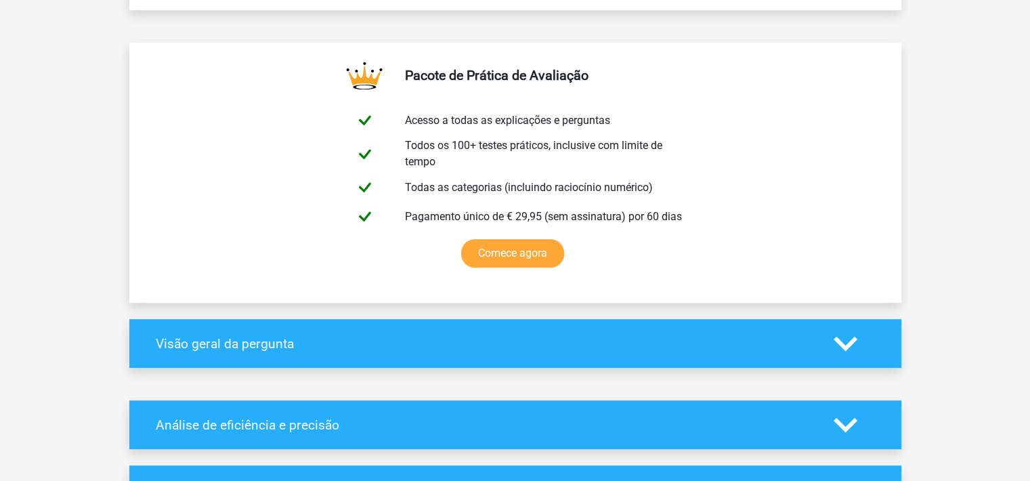
scroll to position [695, 0]
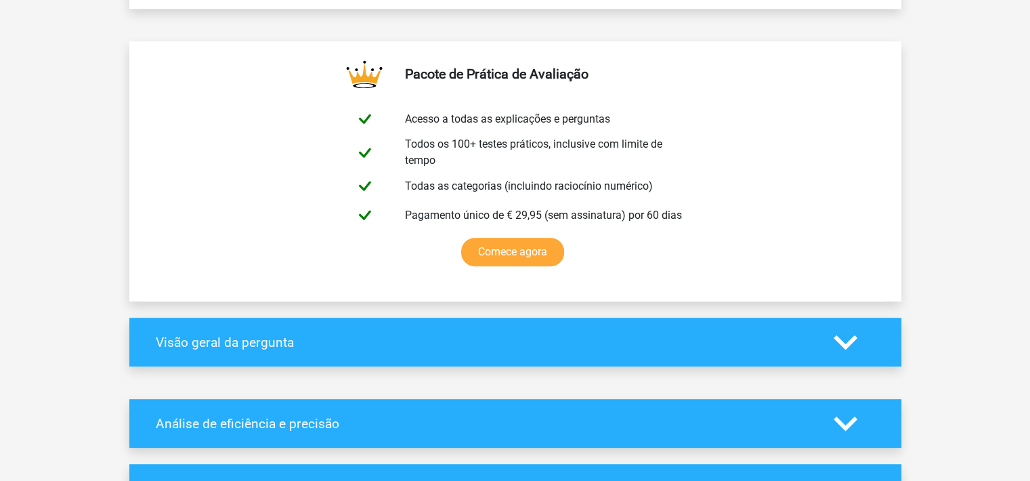
drag, startPoint x: 842, startPoint y: 64, endPoint x: 856, endPoint y: 332, distance: 268.5
click at [856, 332] on icon at bounding box center [845, 342] width 24 height 24
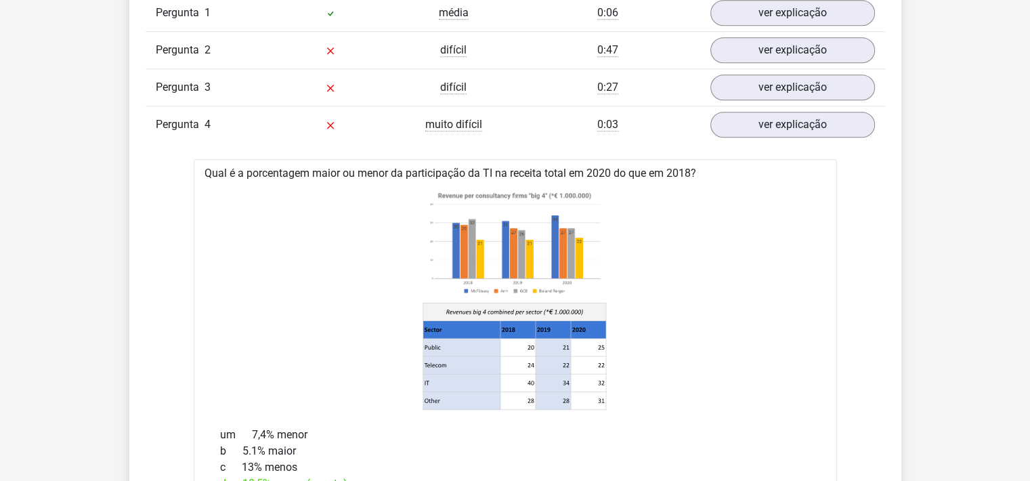
scroll to position [1173, 0]
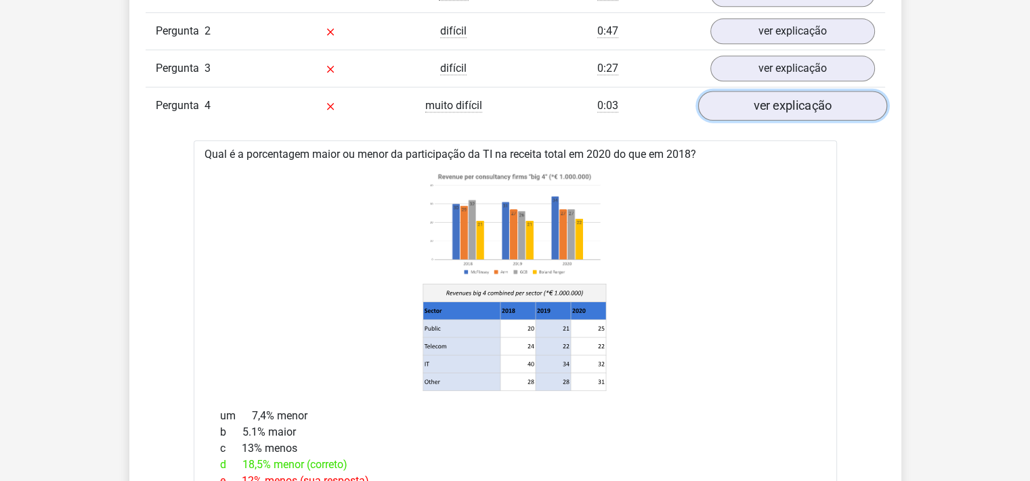
click at [768, 95] on link "ver explicação" at bounding box center [791, 106] width 189 height 30
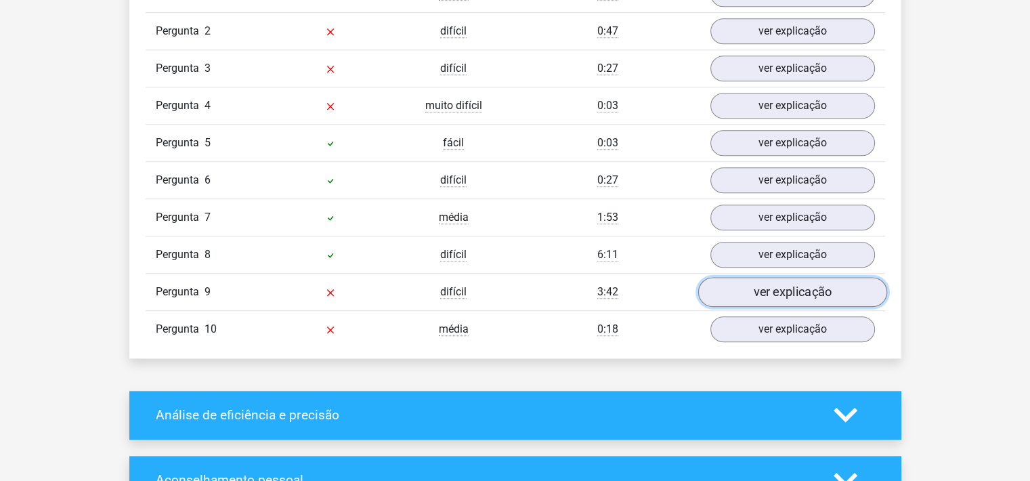
click at [766, 293] on link "ver explicação" at bounding box center [791, 292] width 189 height 30
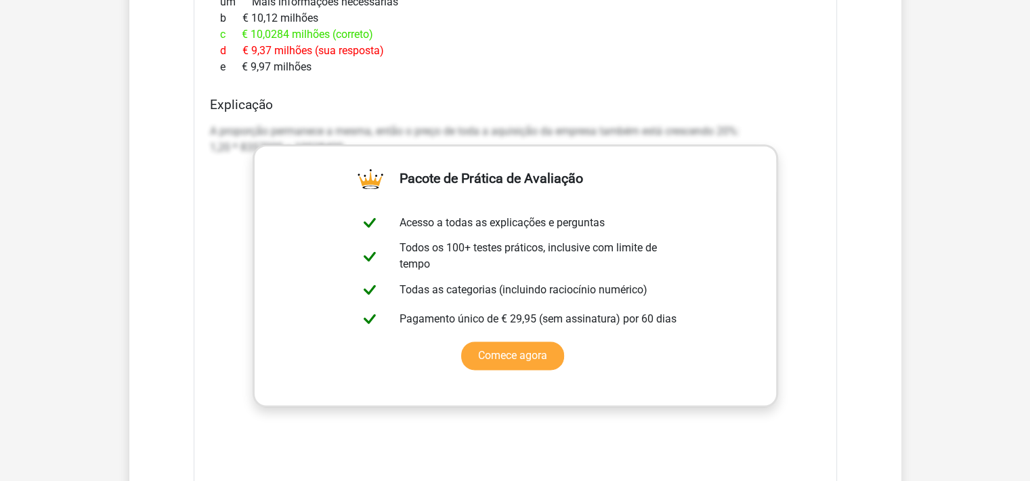
scroll to position [1427, 0]
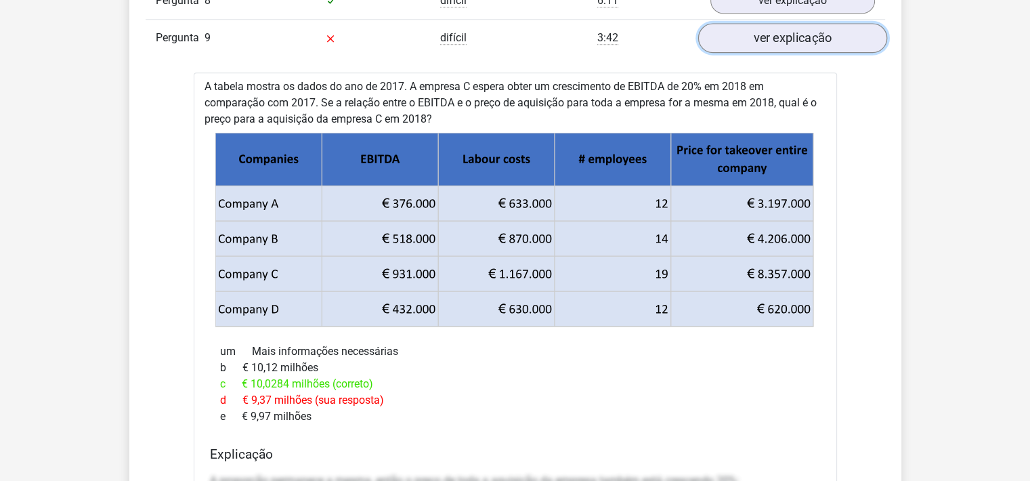
click at [810, 28] on link "ver explicação" at bounding box center [791, 38] width 189 height 30
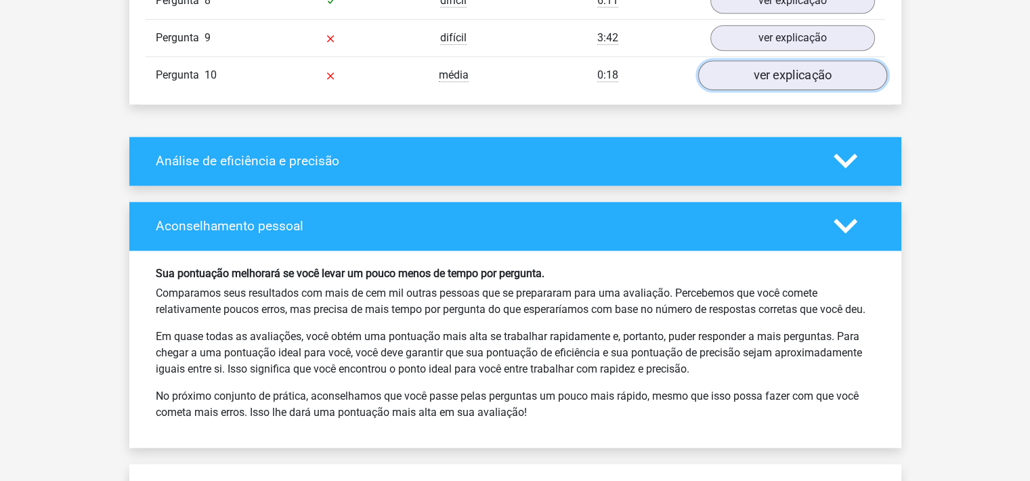
click at [795, 68] on link "ver explicação" at bounding box center [791, 75] width 189 height 30
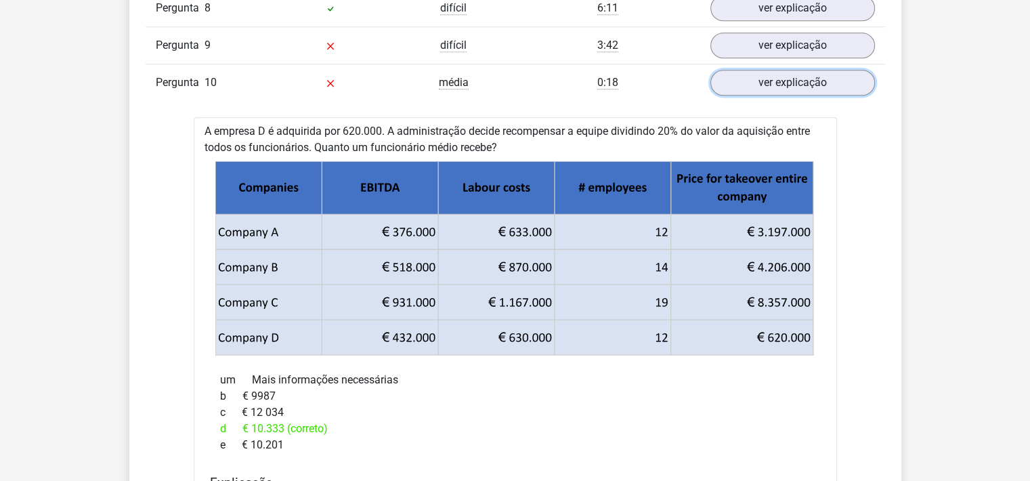
scroll to position [1418, 0]
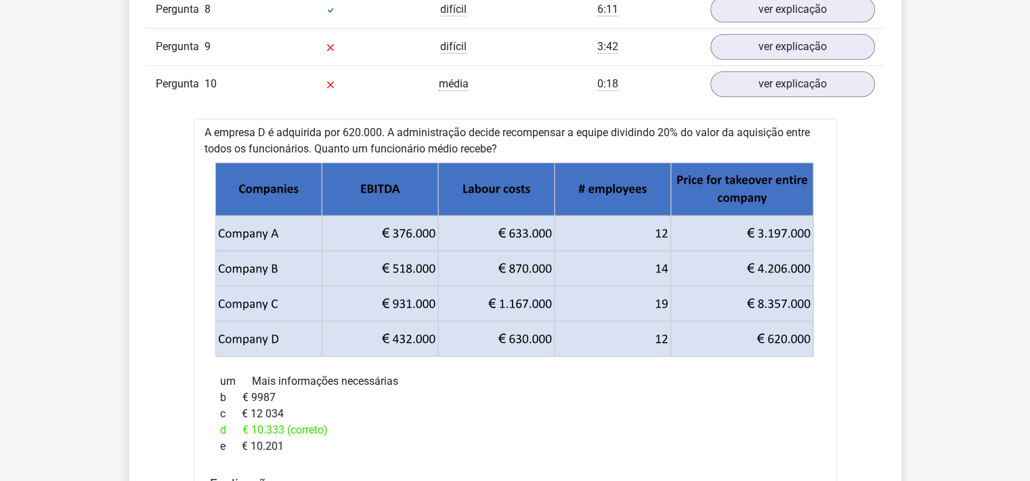
click at [775, 92] on div "Pergunta 10 média 0:18 ver explicação" at bounding box center [515, 83] width 739 height 37
click at [772, 85] on link "ver explicação" at bounding box center [791, 84] width 189 height 30
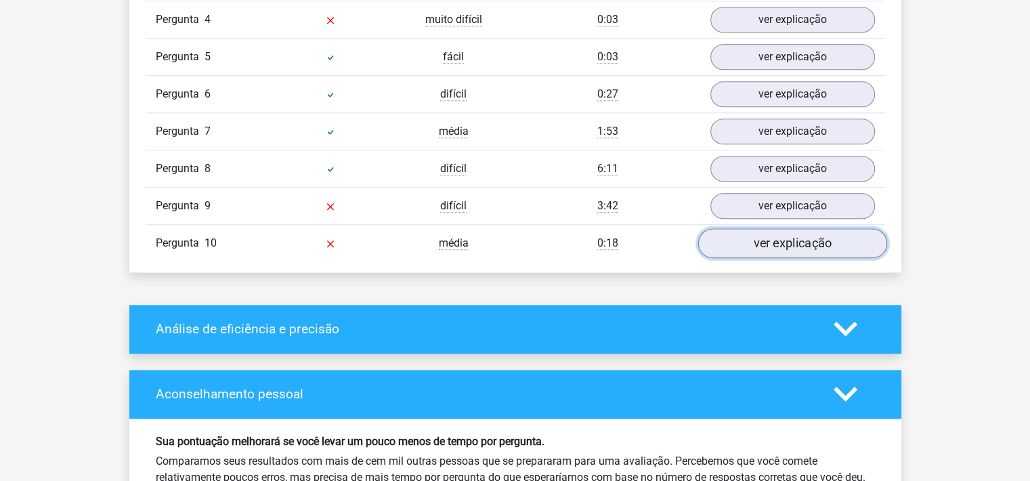
scroll to position [1258, 0]
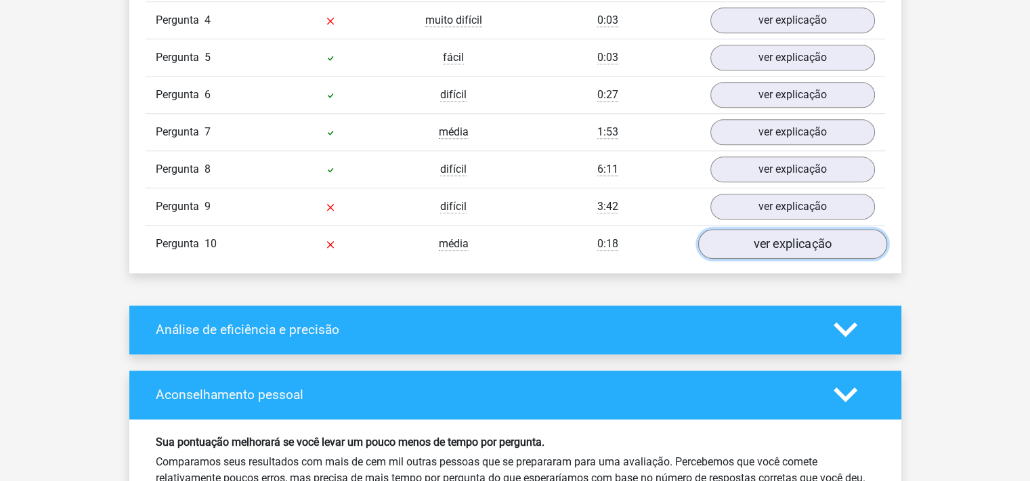
drag, startPoint x: 766, startPoint y: 238, endPoint x: 739, endPoint y: 240, distance: 27.8
click at [739, 240] on link "ver explicação" at bounding box center [791, 244] width 189 height 30
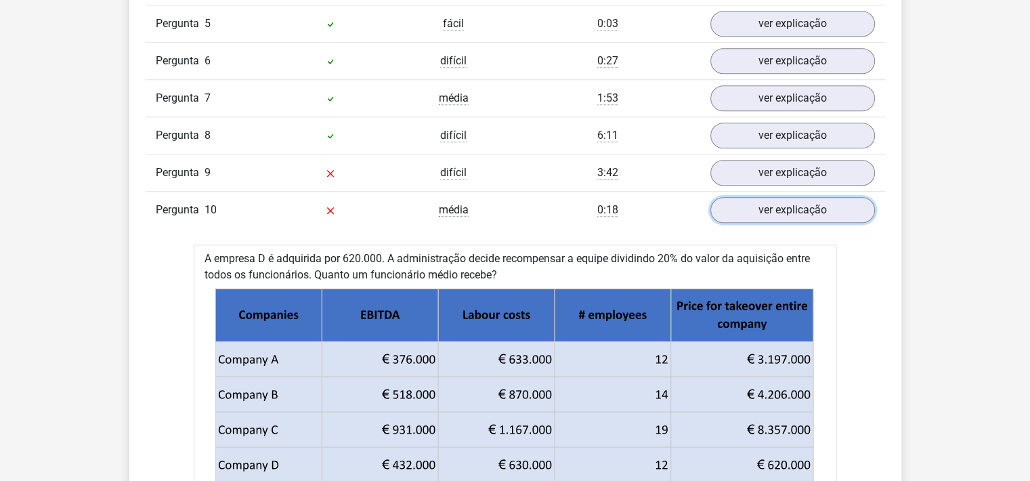
scroll to position [1292, 0]
click at [799, 199] on link "ver explicação" at bounding box center [791, 210] width 189 height 30
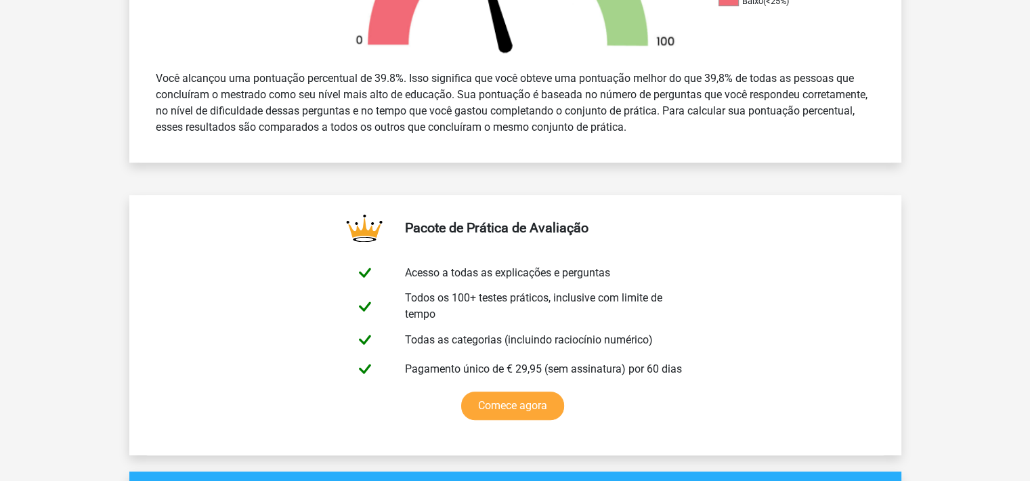
scroll to position [544, 0]
